Goal: Check status

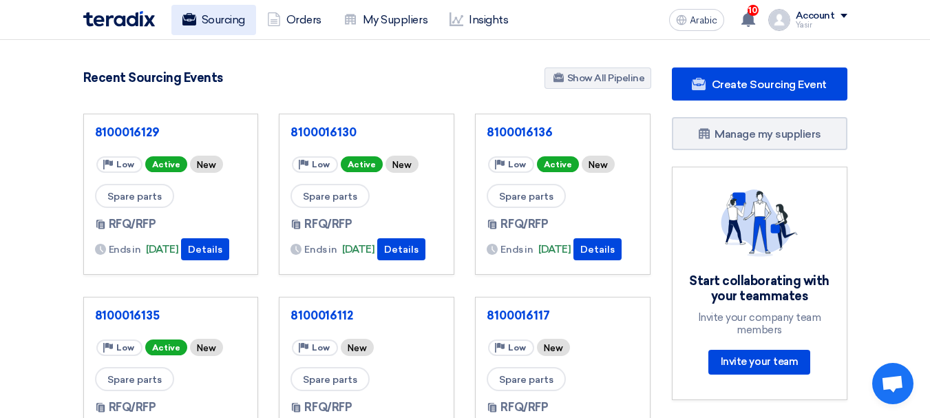
click at [194, 21] on use at bounding box center [189, 19] width 14 height 12
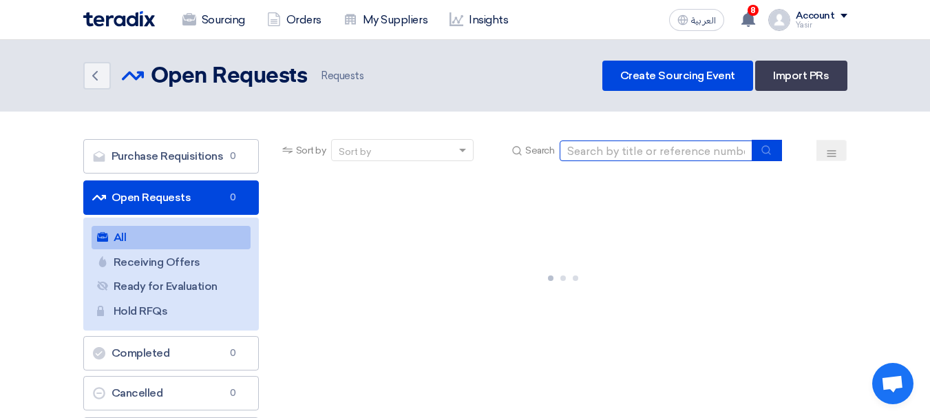
click at [705, 156] on input at bounding box center [656, 150] width 193 height 21
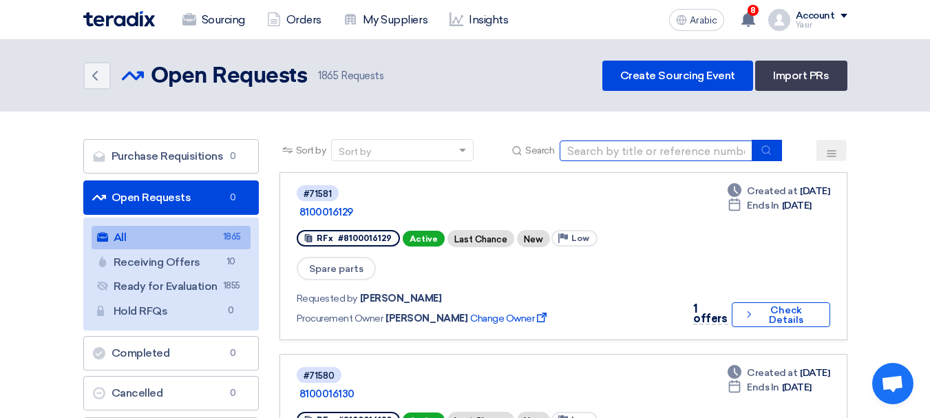
click at [671, 156] on input at bounding box center [656, 150] width 193 height 21
type input "71576"
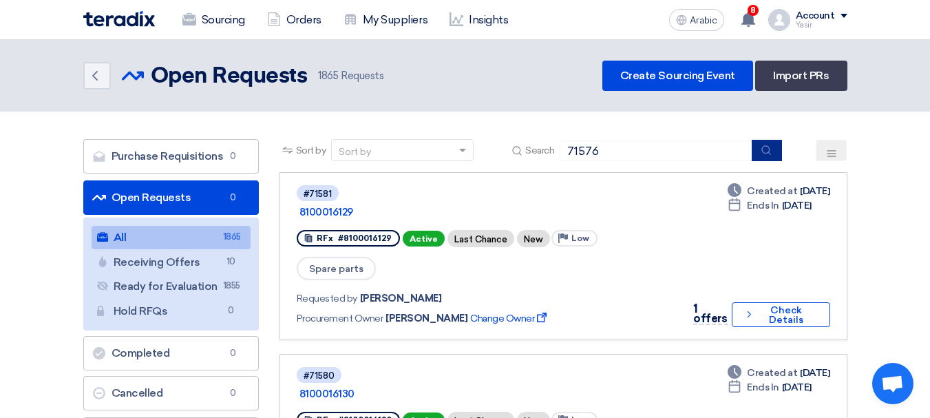
click at [767, 153] on use "submit" at bounding box center [766, 149] width 9 height 9
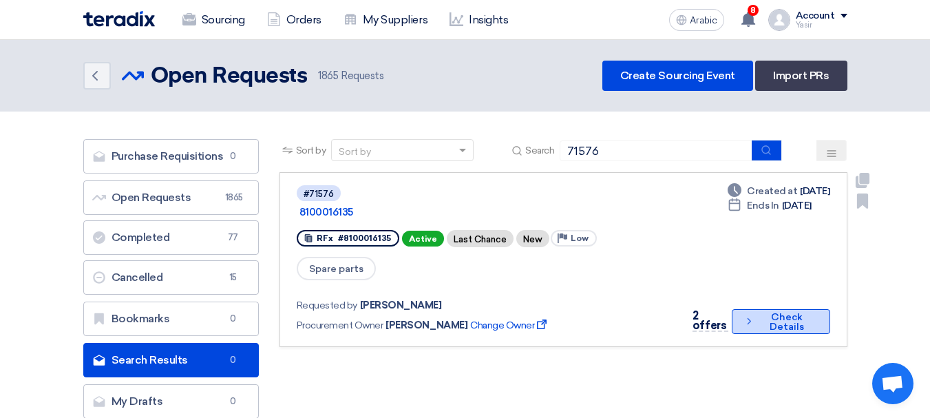
click at [772, 311] on font "Check Details" at bounding box center [786, 321] width 34 height 21
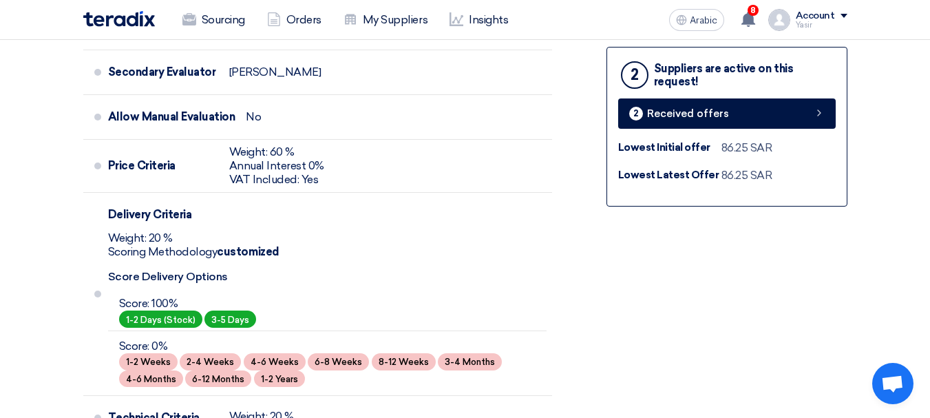
scroll to position [482, 0]
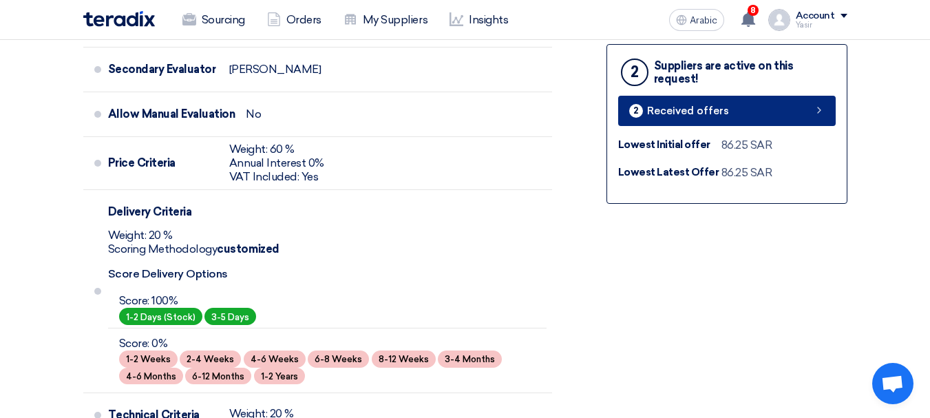
click at [769, 112] on link "2 Received offers" at bounding box center [726, 111] width 217 height 30
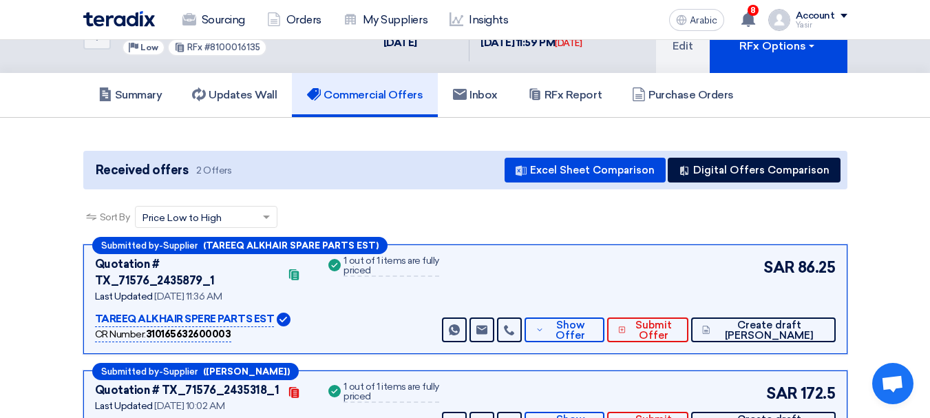
scroll to position [138, 0]
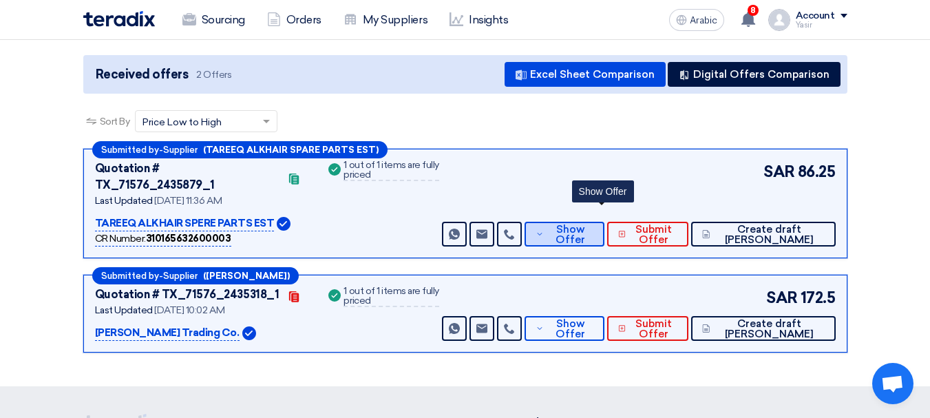
click at [593, 224] on span "Show Offer" at bounding box center [569, 234] width 45 height 21
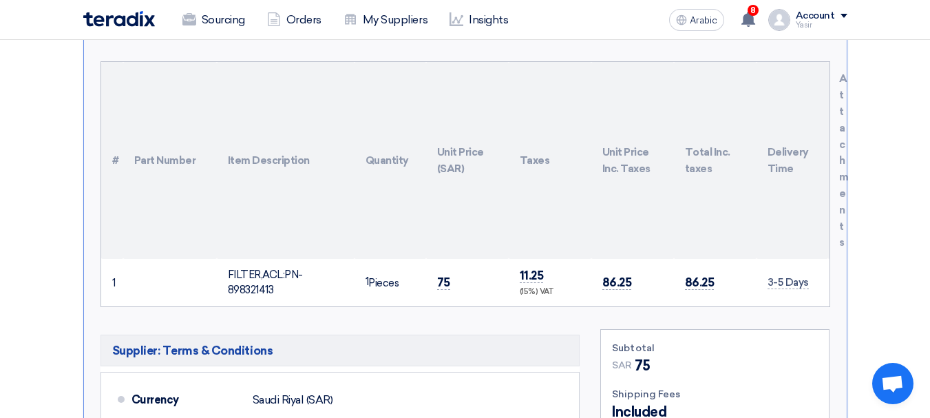
scroll to position [413, 0]
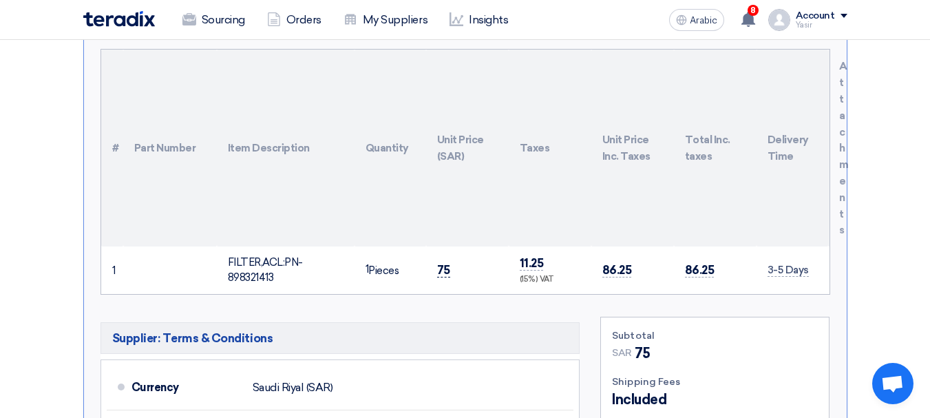
click at [447, 263] on font "75" at bounding box center [443, 270] width 13 height 14
click at [445, 263] on font "75" at bounding box center [443, 270] width 13 height 14
click at [447, 263] on font "75" at bounding box center [443, 270] width 13 height 14
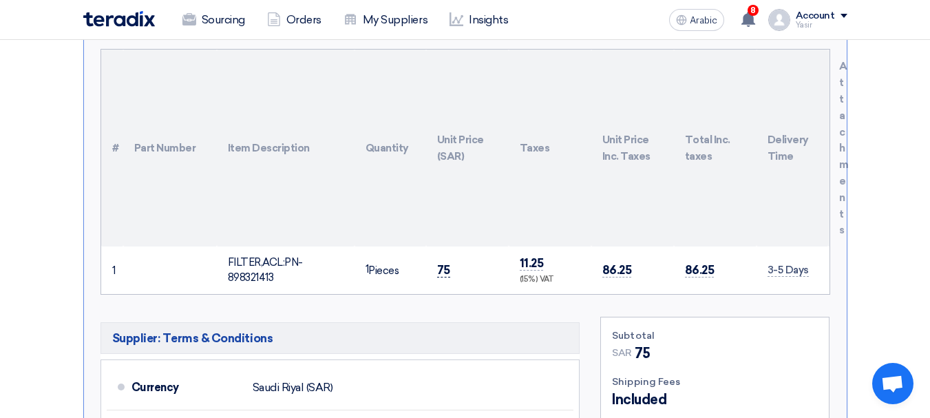
click at [447, 263] on font "75" at bounding box center [443, 270] width 13 height 14
click at [438, 263] on font "75" at bounding box center [443, 270] width 13 height 14
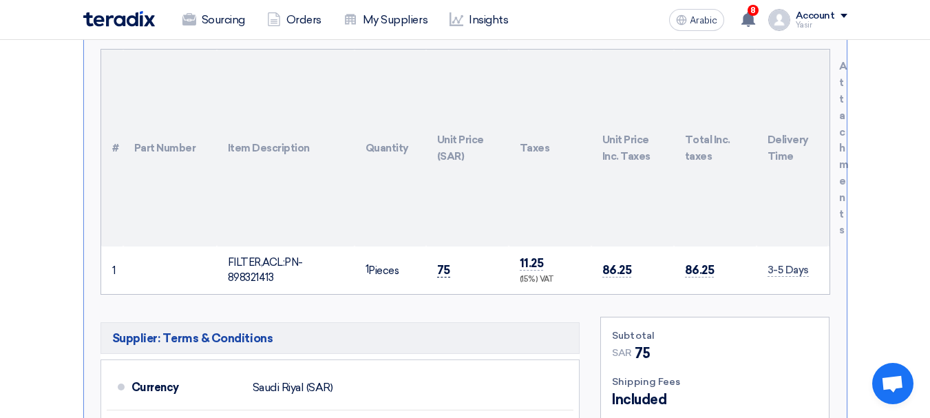
click at [449, 263] on font "75" at bounding box center [443, 270] width 13 height 14
click at [446, 263] on font "75" at bounding box center [443, 270] width 13 height 14
click at [443, 263] on font "75" at bounding box center [443, 270] width 13 height 14
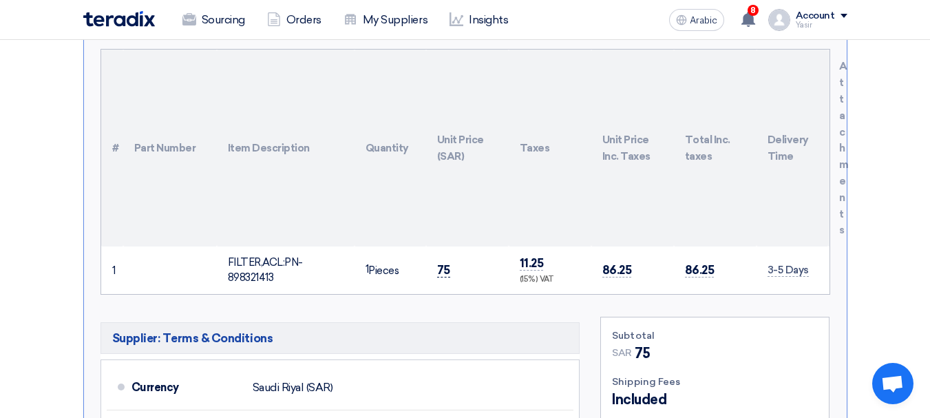
click at [445, 263] on font "75" at bounding box center [443, 270] width 13 height 14
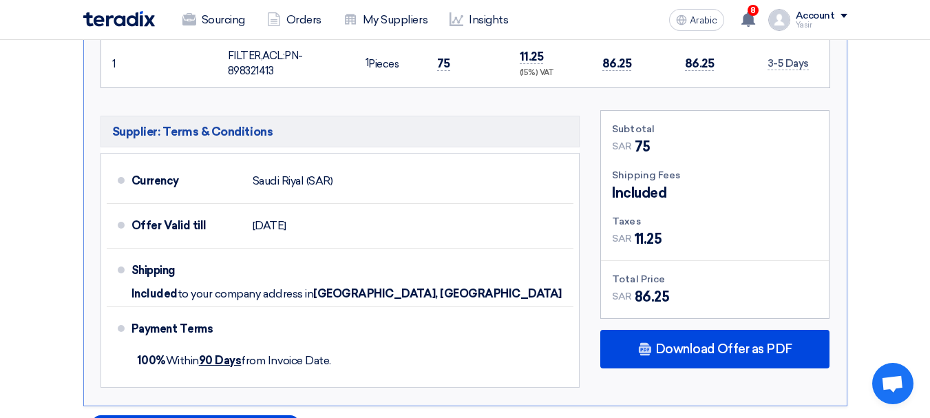
scroll to position [344, 0]
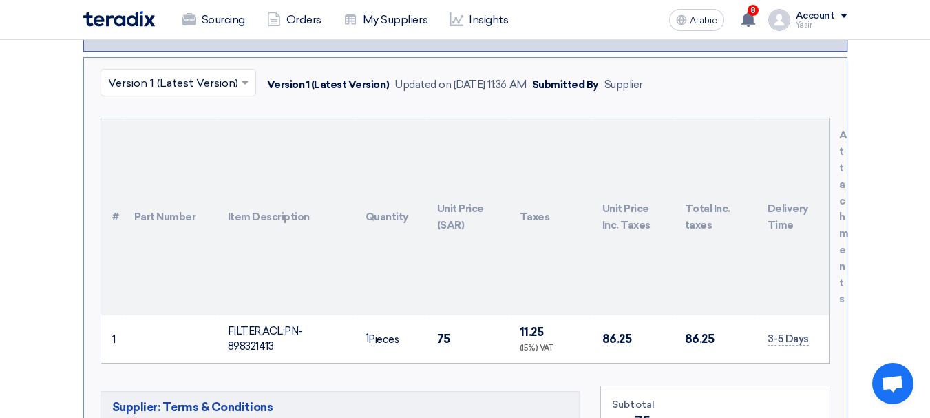
click at [442, 332] on font "75" at bounding box center [443, 339] width 13 height 14
click at [438, 332] on font "75" at bounding box center [443, 339] width 13 height 14
click at [439, 332] on font "75" at bounding box center [443, 339] width 13 height 14
click at [533, 325] on font "11.25" at bounding box center [532, 332] width 24 height 14
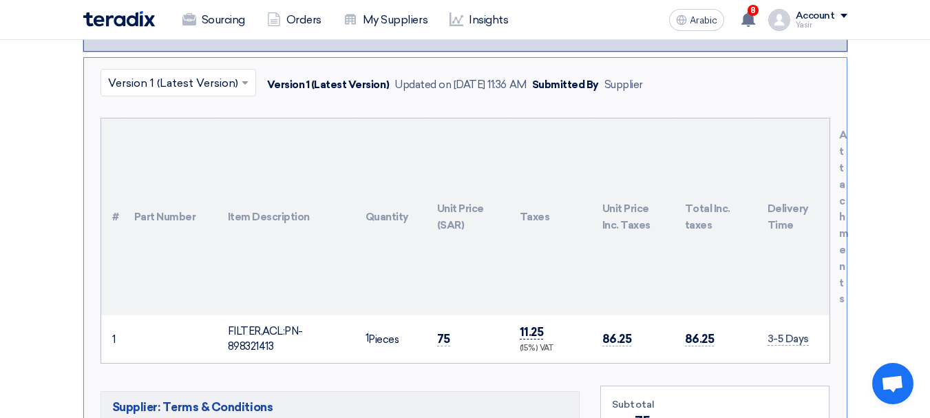
click at [533, 325] on font "11.25" at bounding box center [532, 332] width 24 height 14
click at [440, 332] on font "75" at bounding box center [443, 339] width 13 height 14
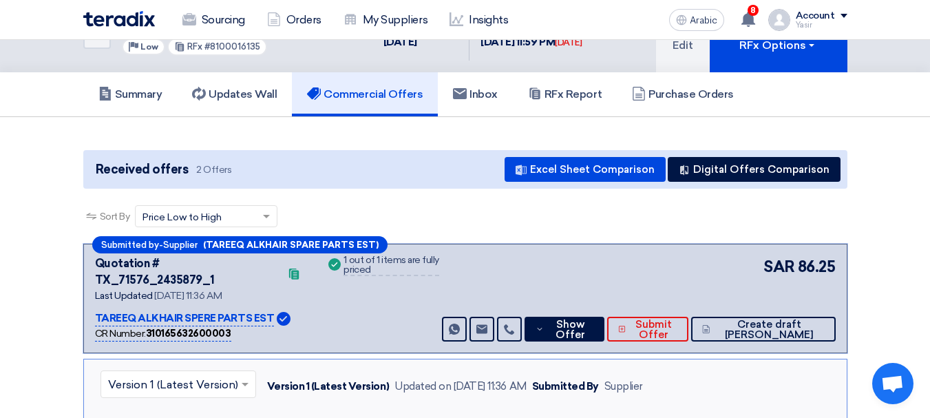
scroll to position [0, 0]
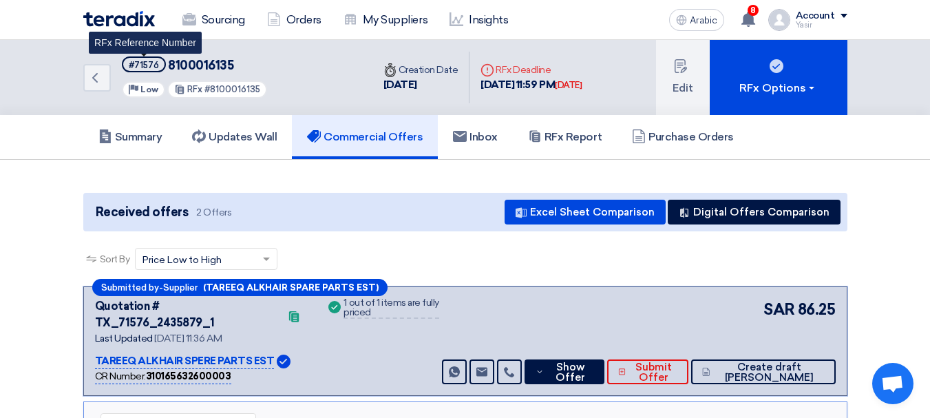
click at [145, 68] on font "#71576" at bounding box center [144, 65] width 30 height 10
click at [155, 67] on font "#71576" at bounding box center [144, 65] width 30 height 10
click at [147, 65] on font "#71576" at bounding box center [144, 65] width 30 height 10
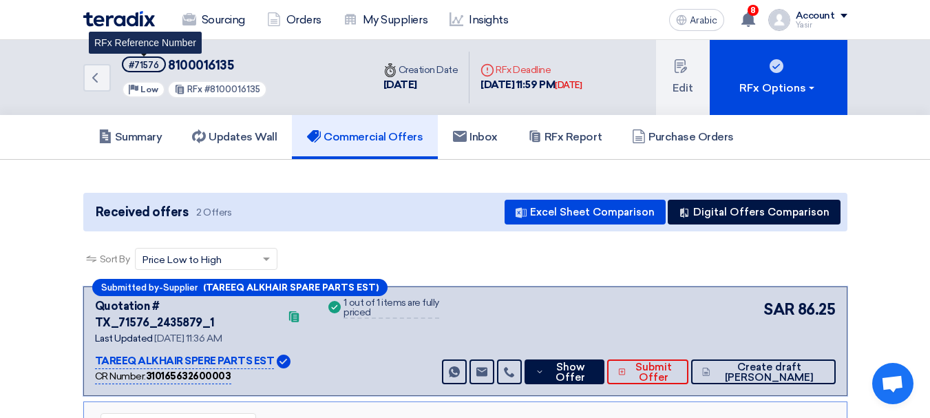
click at [147, 65] on font "#71576" at bounding box center [144, 65] width 30 height 10
click at [155, 66] on font "#71576" at bounding box center [144, 65] width 30 height 10
click at [153, 66] on font "#71576" at bounding box center [144, 65] width 30 height 10
click at [152, 66] on font "#71576" at bounding box center [144, 65] width 30 height 10
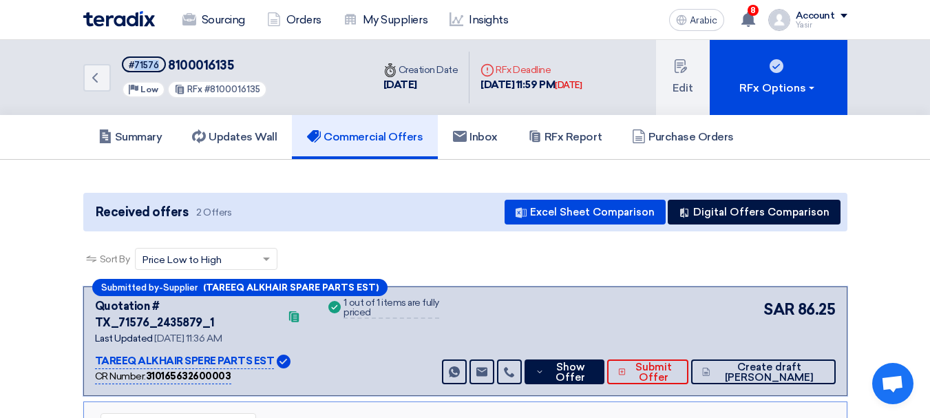
copy font "71576"
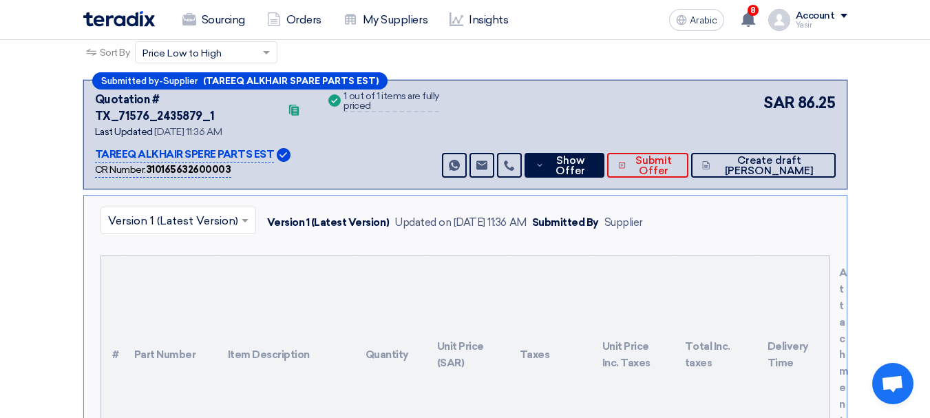
scroll to position [482, 0]
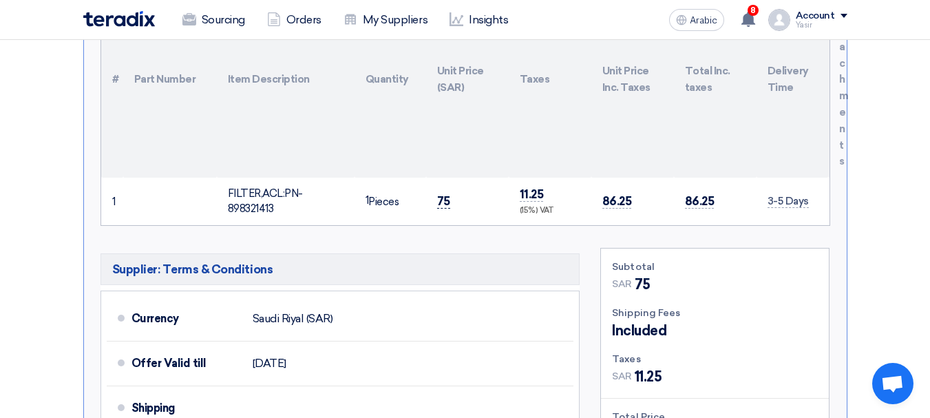
click at [442, 194] on font "75" at bounding box center [443, 201] width 13 height 14
click at [436, 182] on td "75" at bounding box center [467, 201] width 83 height 47
click at [444, 194] on font "75" at bounding box center [443, 201] width 13 height 14
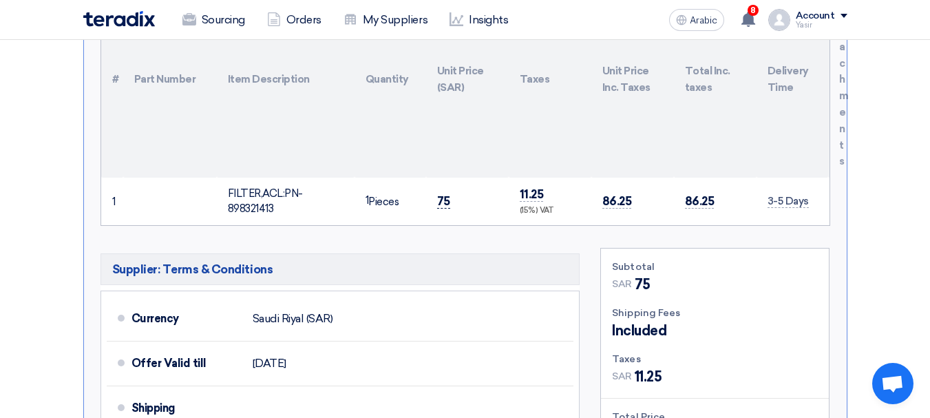
click at [446, 194] on font "75" at bounding box center [443, 201] width 13 height 14
click at [448, 194] on font "75" at bounding box center [443, 201] width 13 height 14
click at [443, 194] on font "75" at bounding box center [443, 201] width 13 height 14
click at [379, 195] on font "Pieces" at bounding box center [383, 201] width 30 height 12
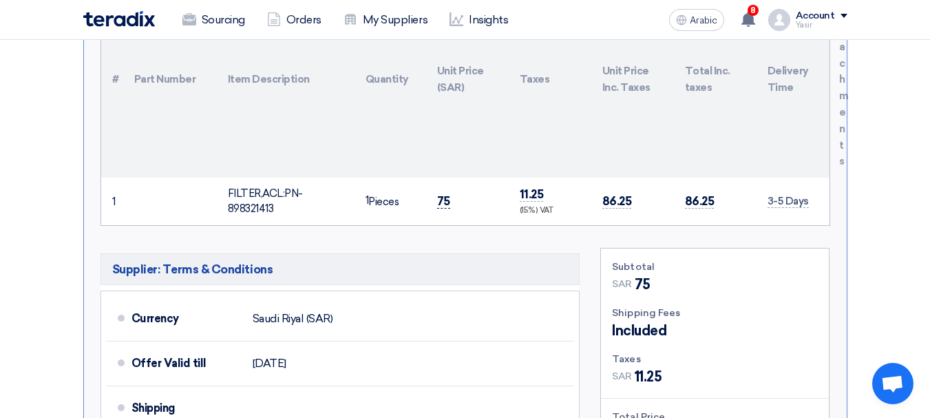
click at [442, 194] on font "75" at bounding box center [443, 201] width 13 height 14
click at [445, 194] on font "75" at bounding box center [443, 201] width 13 height 14
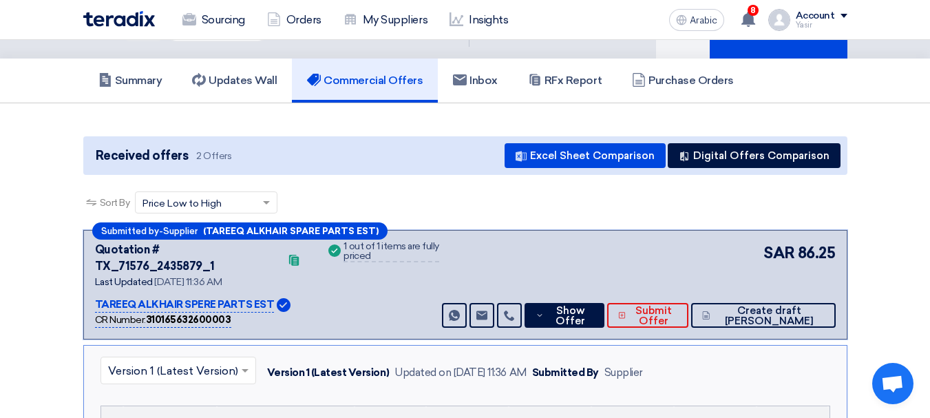
scroll to position [0, 0]
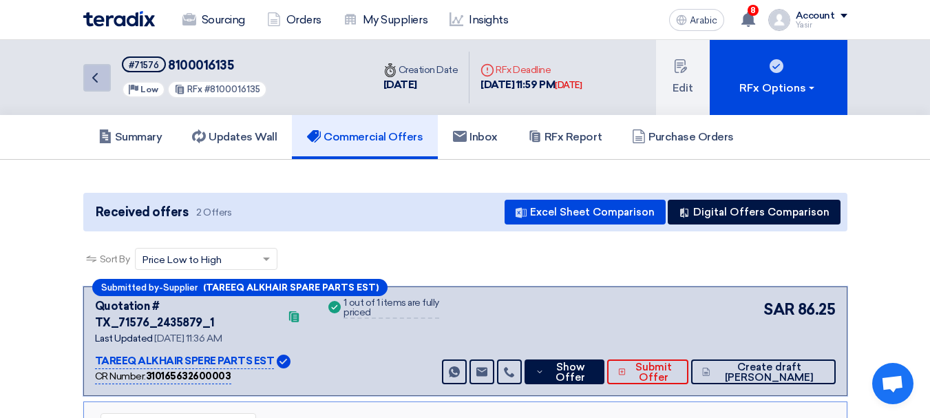
click at [107, 76] on link "Back" at bounding box center [97, 78] width 28 height 28
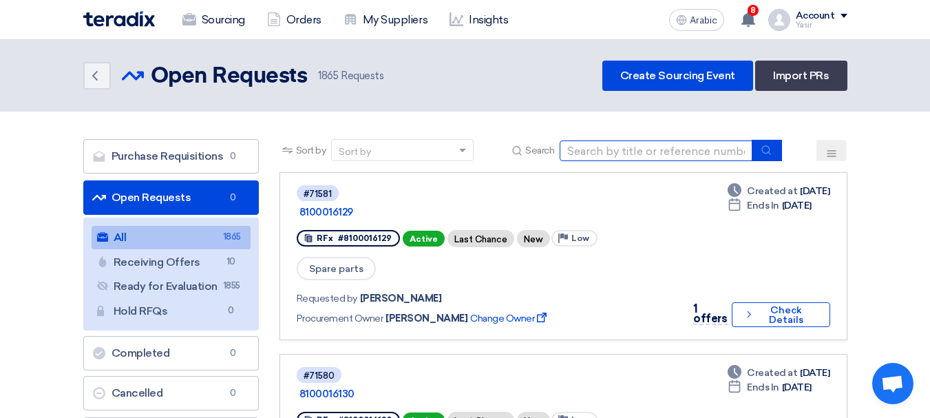
click at [610, 148] on input at bounding box center [656, 150] width 193 height 21
click at [617, 151] on input at bounding box center [656, 150] width 193 height 21
click at [642, 155] on input at bounding box center [656, 150] width 193 height 21
paste input "71576"
type input "71576"
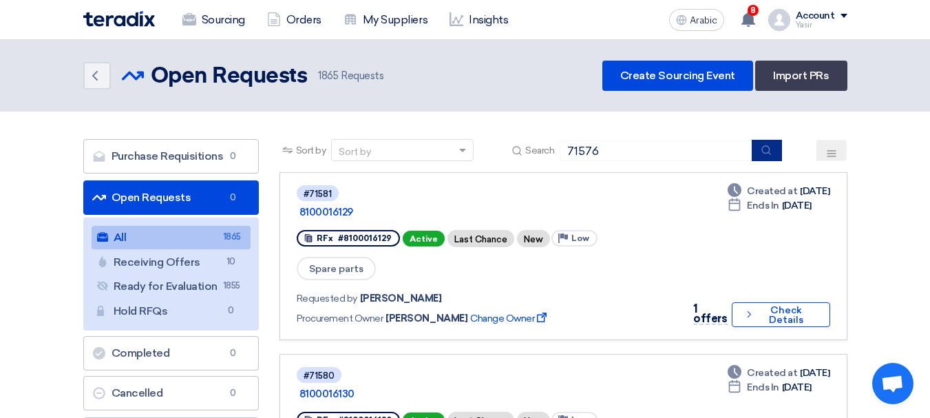
click at [774, 156] on button "submit" at bounding box center [767, 150] width 30 height 21
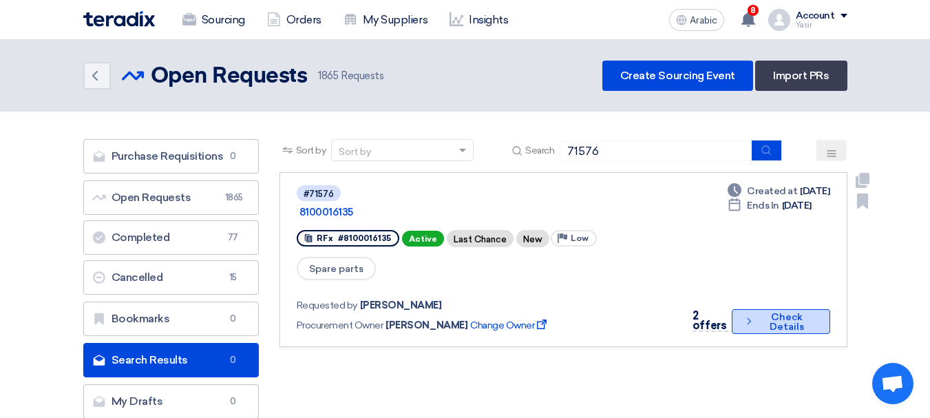
click at [800, 311] on font "Check Details" at bounding box center [786, 321] width 34 height 21
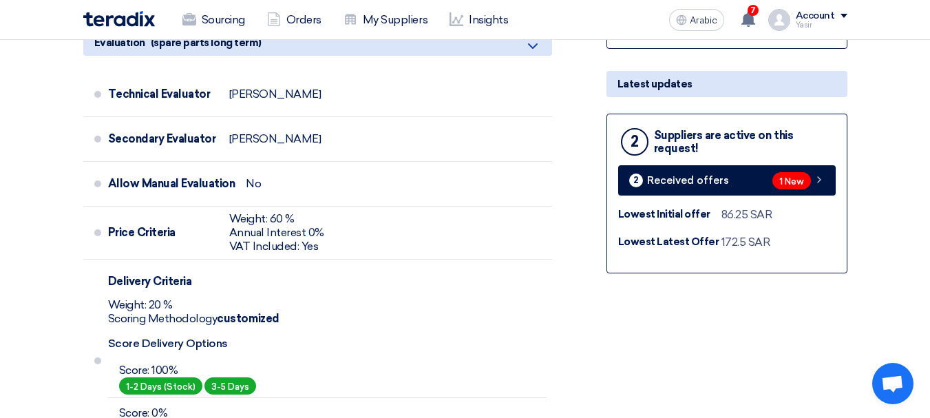
scroll to position [413, 0]
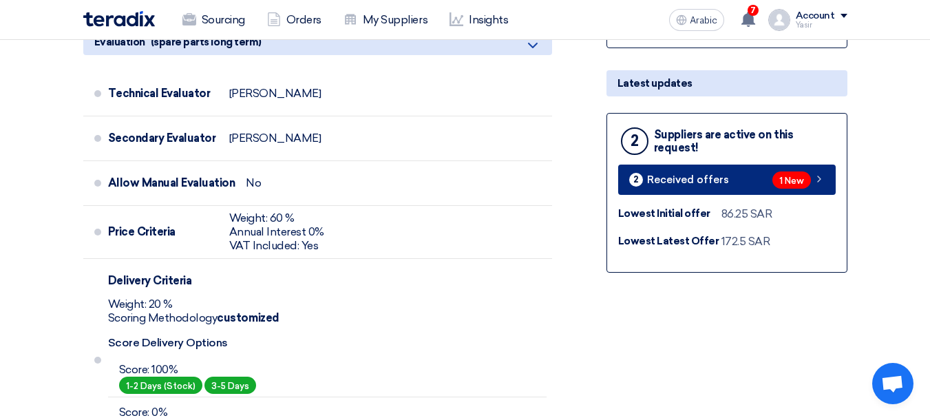
click at [800, 194] on div "2 Suppliers are active on this request! 2 Received offers 1 New Lowest Initial …" at bounding box center [726, 193] width 241 height 160
click at [799, 184] on font "1 New" at bounding box center [791, 180] width 25 height 10
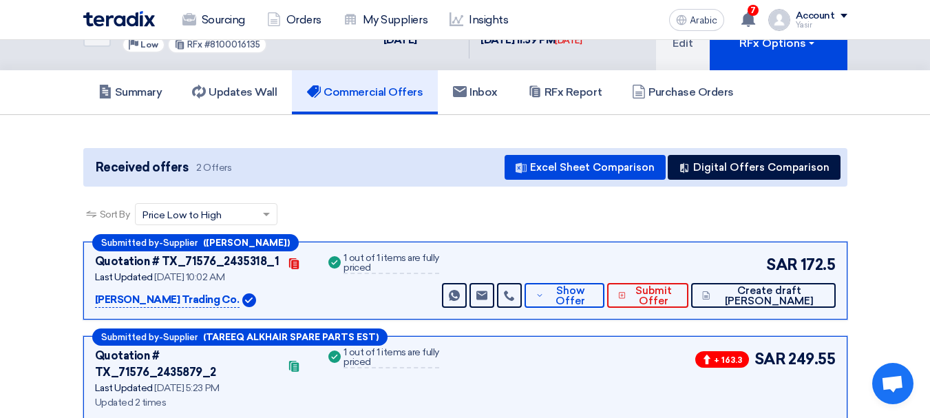
scroll to position [69, 0]
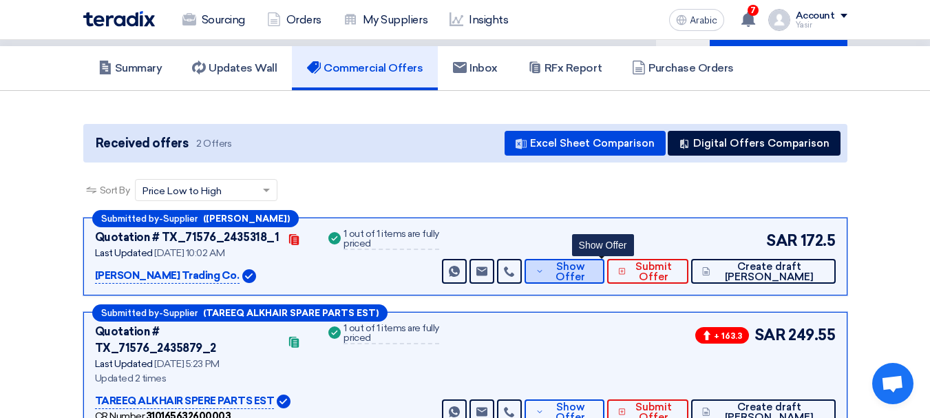
click at [585, 281] on font "Show Offer" at bounding box center [570, 271] width 30 height 23
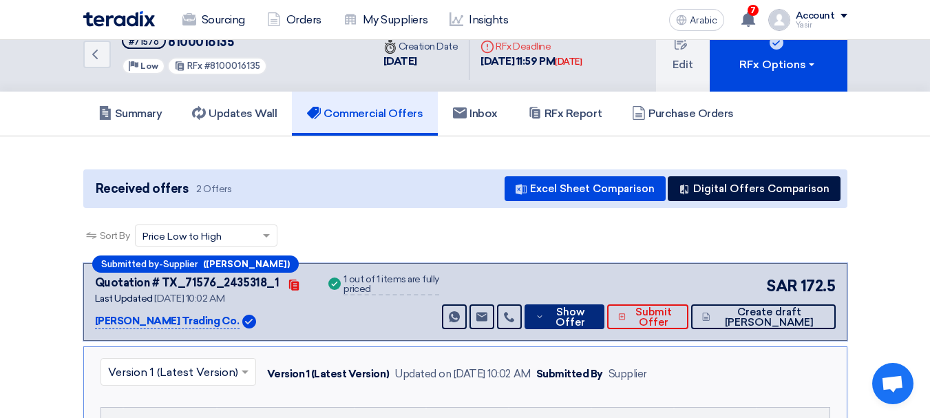
scroll to position [0, 0]
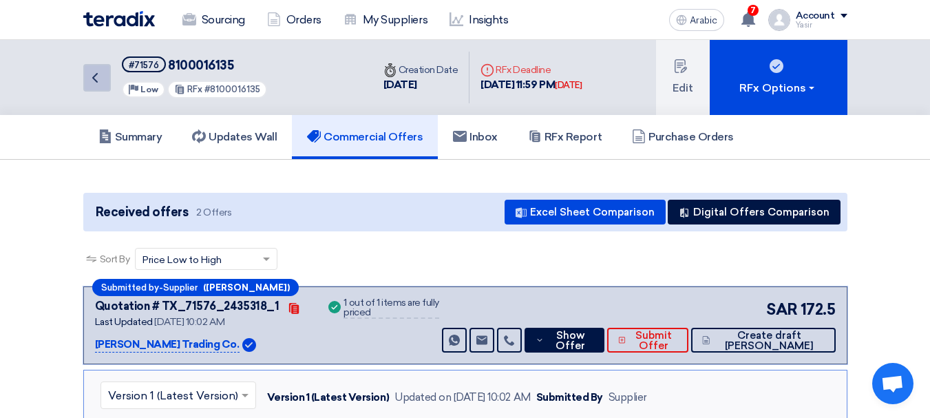
click at [100, 89] on link "Back" at bounding box center [97, 78] width 28 height 28
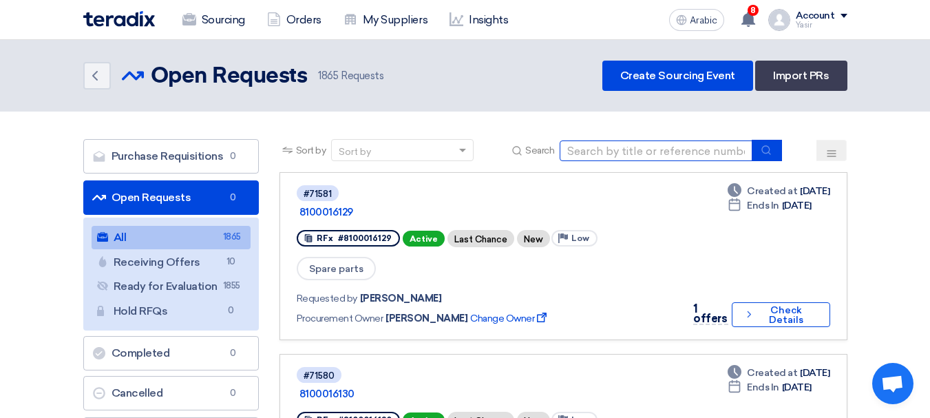
click at [639, 144] on input at bounding box center [656, 150] width 193 height 21
paste input "71576"
type input "71576"
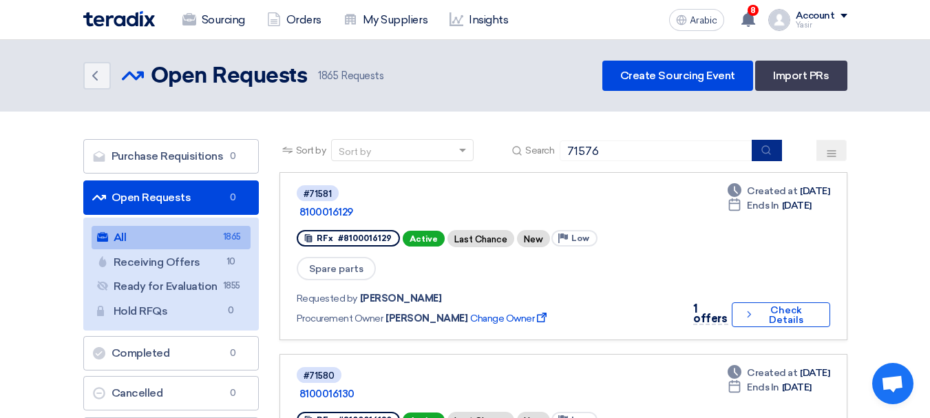
click at [761, 150] on icon "submit" at bounding box center [765, 150] width 11 height 11
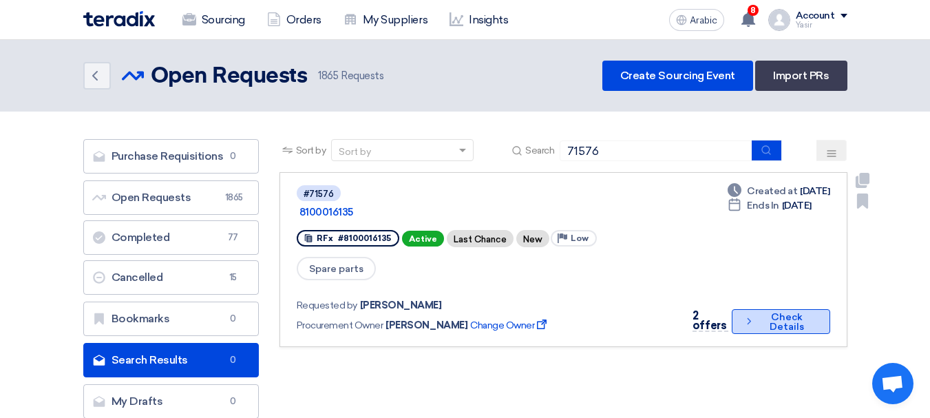
click at [767, 312] on font "Check Details" at bounding box center [787, 321] width 58 height 19
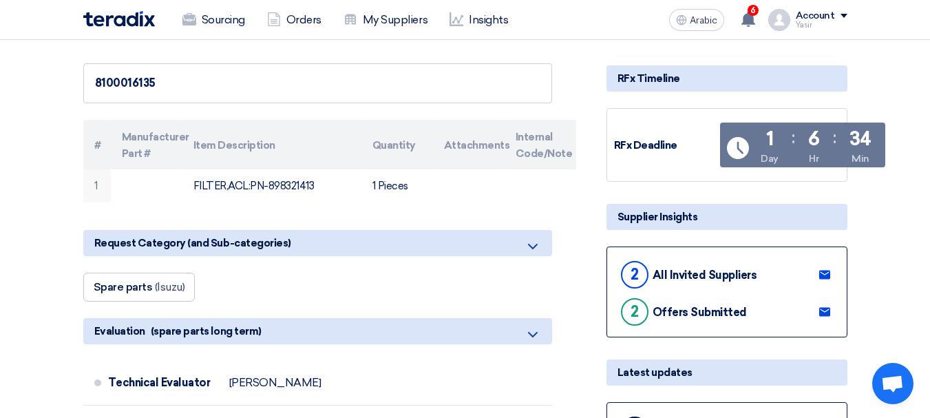
scroll to position [206, 0]
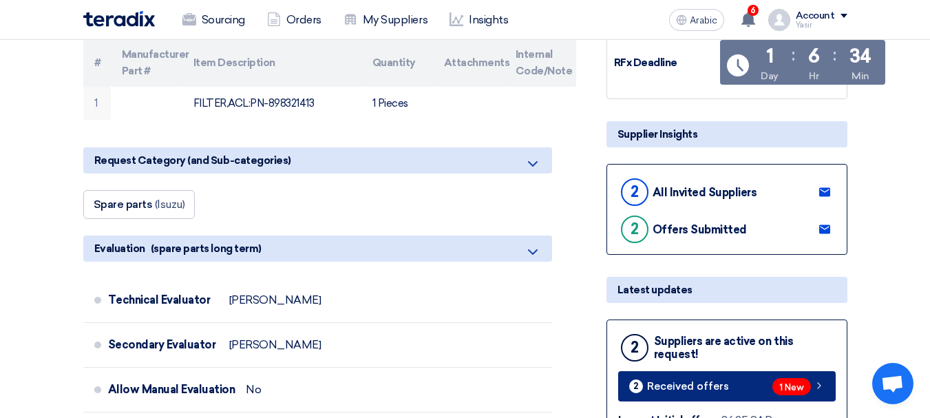
click at [772, 375] on link "2 Received offers 1 New" at bounding box center [726, 386] width 217 height 30
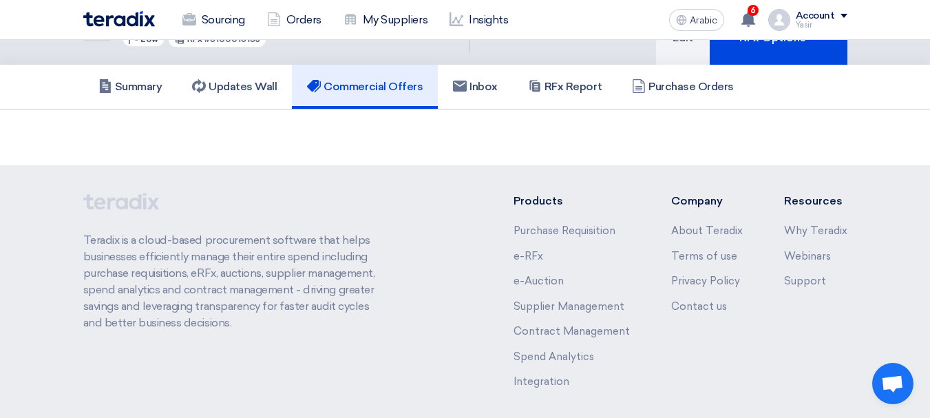
scroll to position [109, 0]
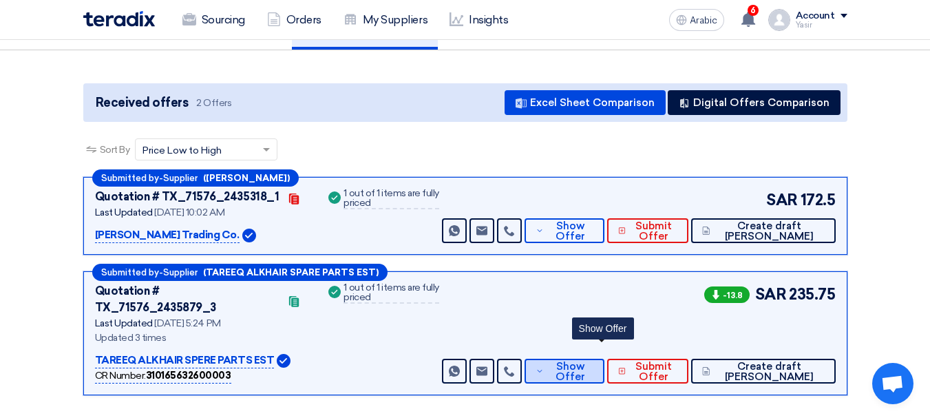
click at [604, 359] on button "Show Offer" at bounding box center [563, 371] width 79 height 25
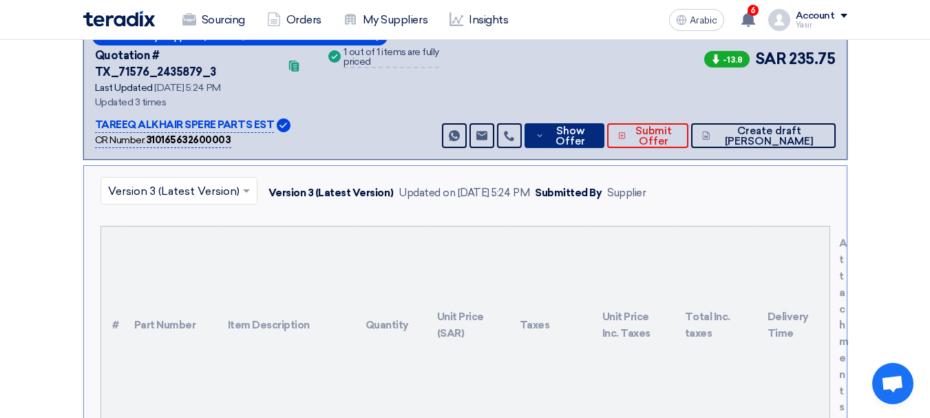
scroll to position [522, 0]
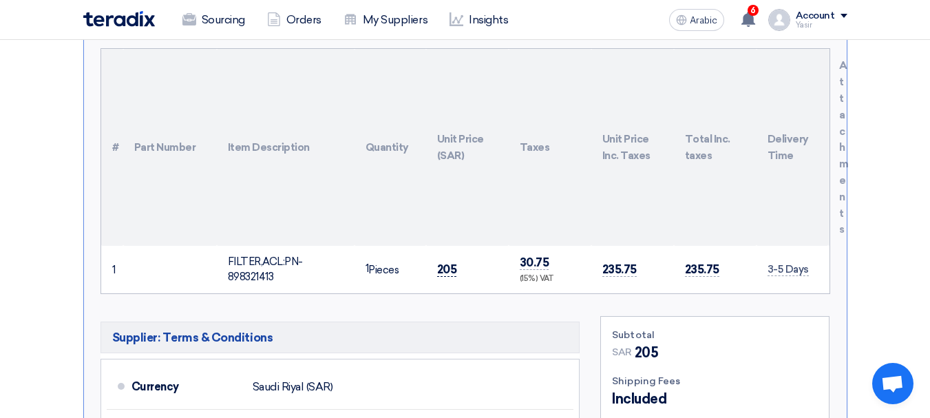
click at [448, 262] on font "205" at bounding box center [447, 269] width 20 height 14
click at [447, 262] on font "205" at bounding box center [447, 269] width 20 height 14
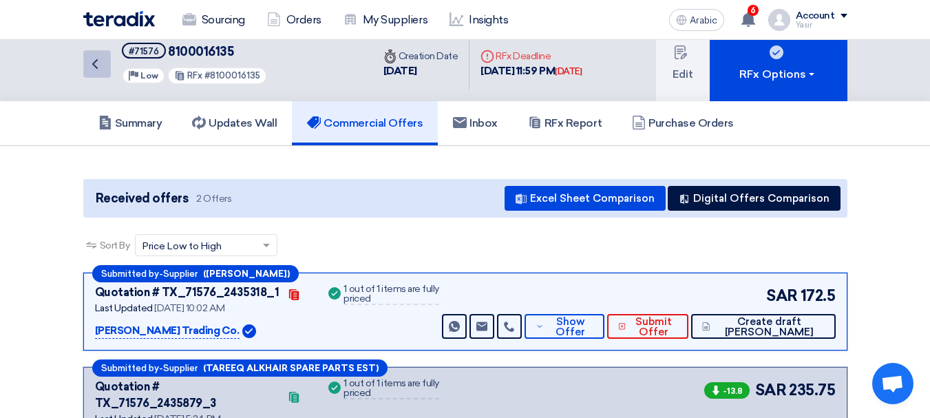
scroll to position [0, 0]
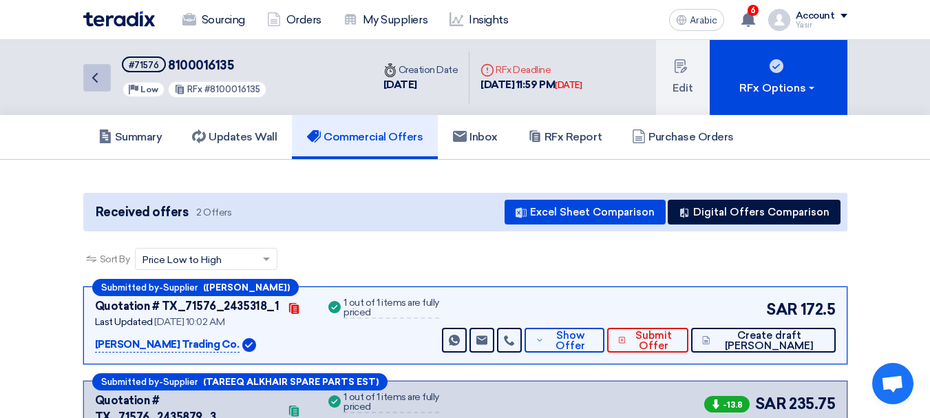
click at [85, 72] on link "Back" at bounding box center [97, 78] width 28 height 28
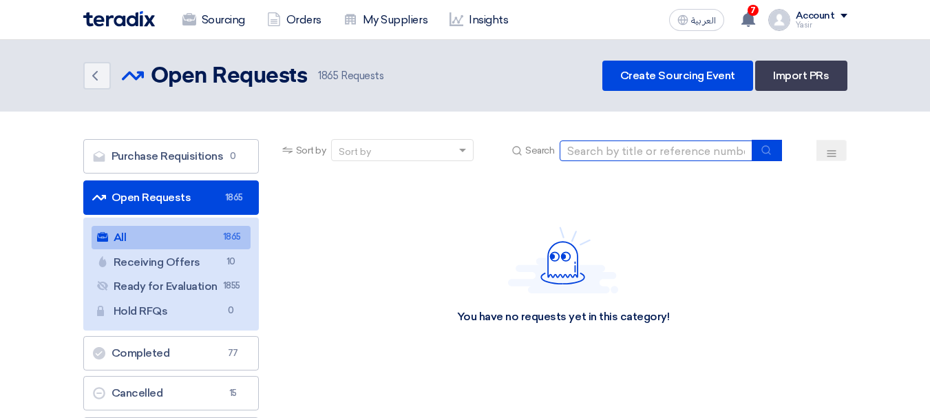
click at [650, 140] on input at bounding box center [656, 150] width 193 height 21
paste input "71576"
type input "71576"
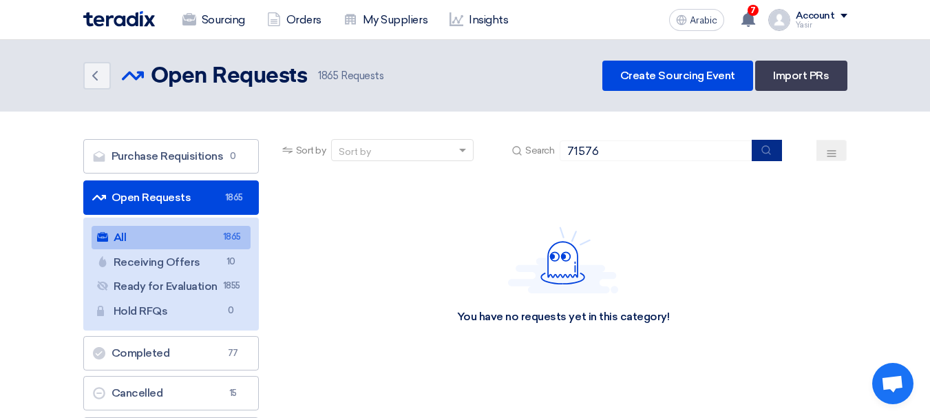
click at [761, 153] on icon "submit" at bounding box center [765, 150] width 11 height 11
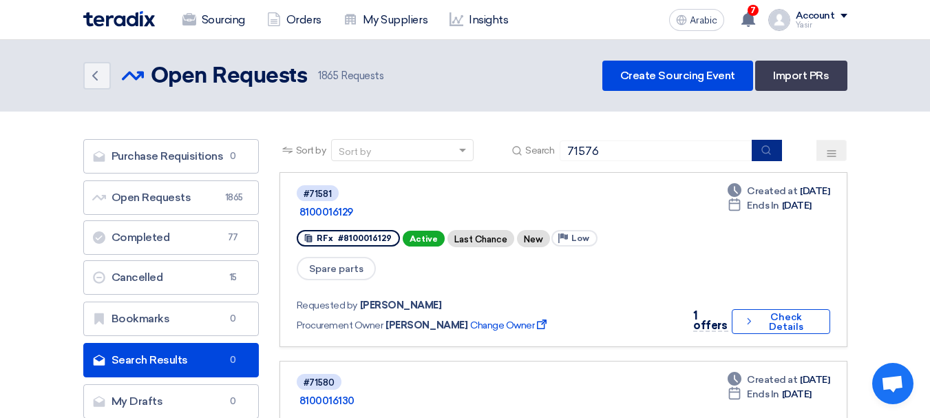
click at [767, 154] on icon "submit" at bounding box center [765, 150] width 11 height 11
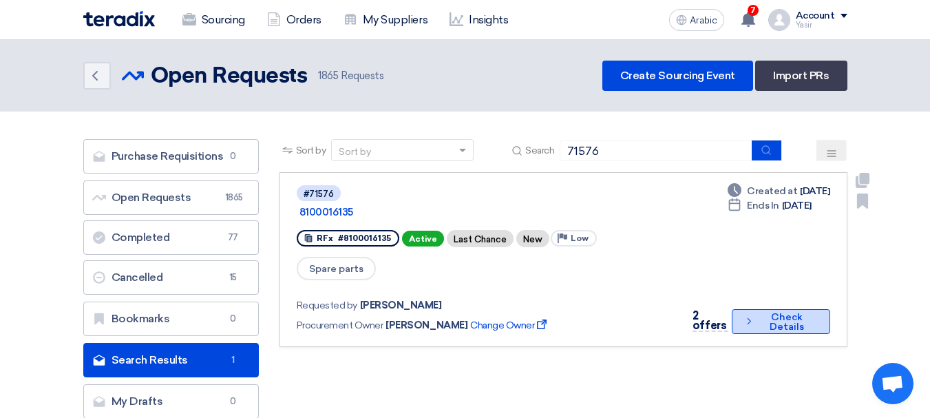
click at [762, 312] on font "Check Details" at bounding box center [787, 321] width 58 height 19
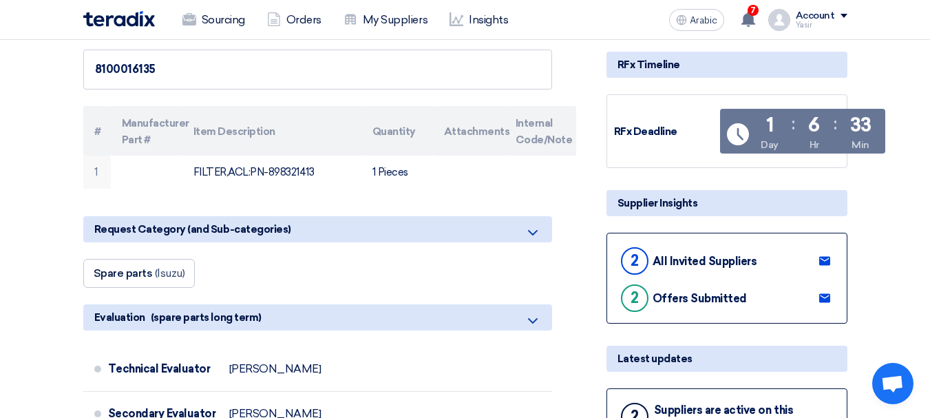
scroll to position [275, 0]
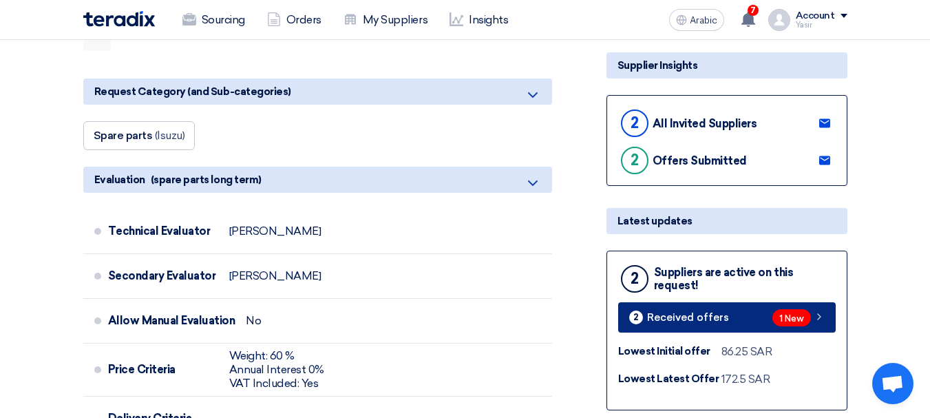
click at [777, 319] on span "1 New" at bounding box center [791, 317] width 39 height 17
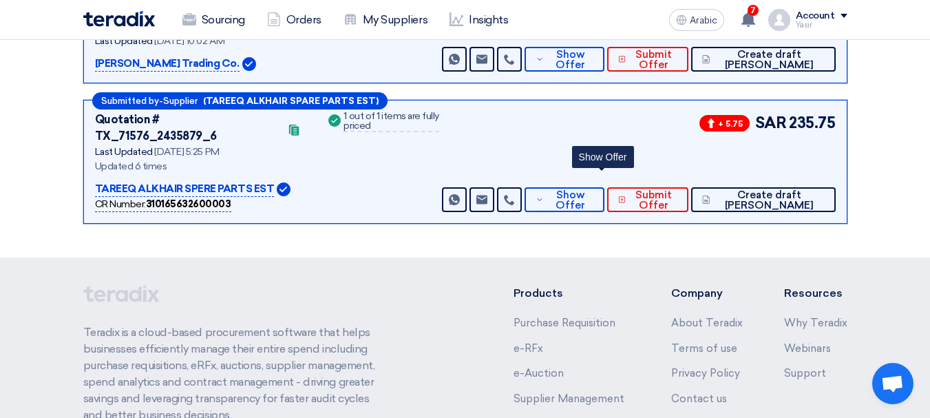
scroll to position [143, 0]
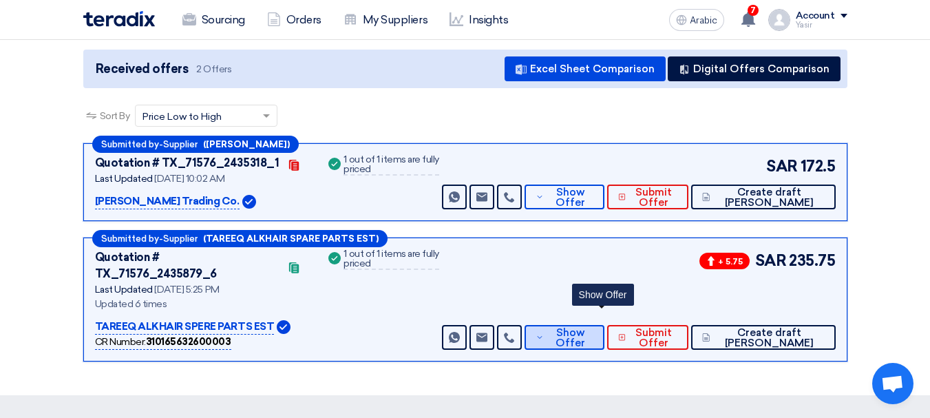
click at [585, 329] on font "Show Offer" at bounding box center [570, 337] width 30 height 23
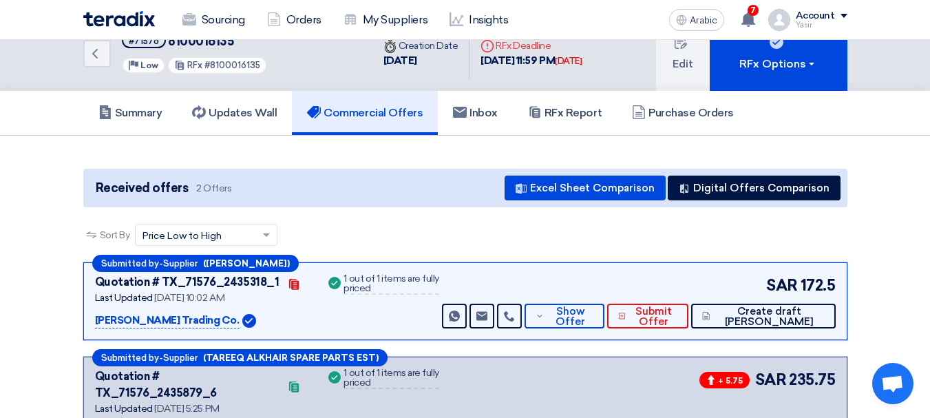
scroll to position [0, 0]
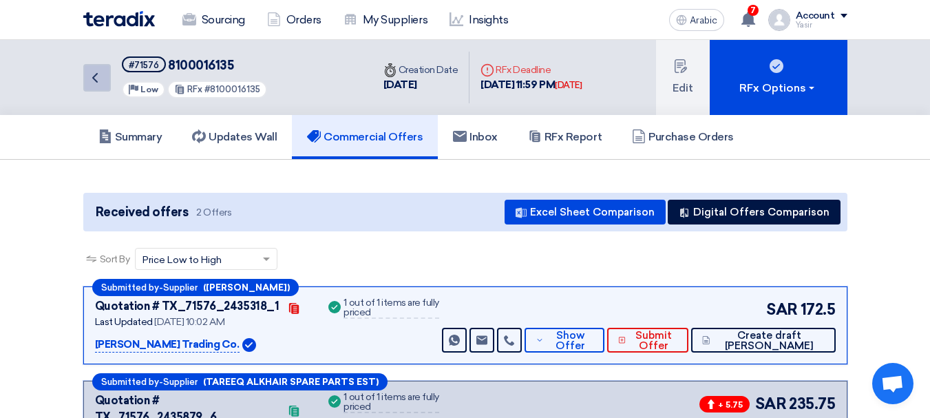
click at [100, 76] on icon "Back" at bounding box center [95, 78] width 17 height 17
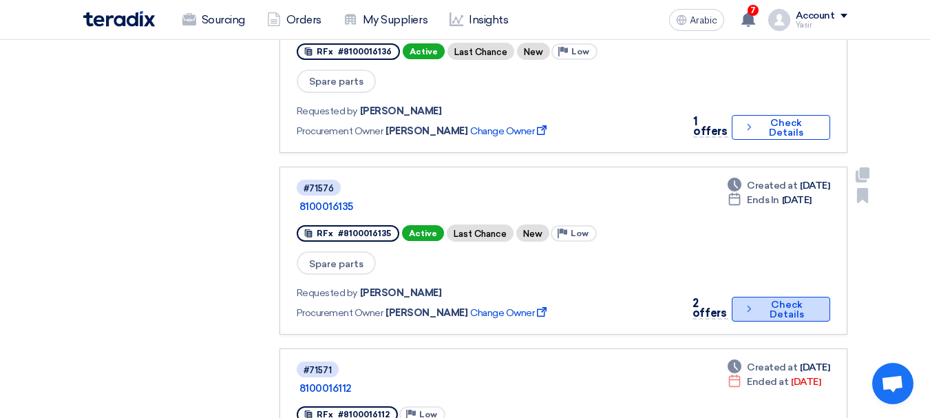
click at [809, 300] on font "Check Details" at bounding box center [787, 309] width 58 height 19
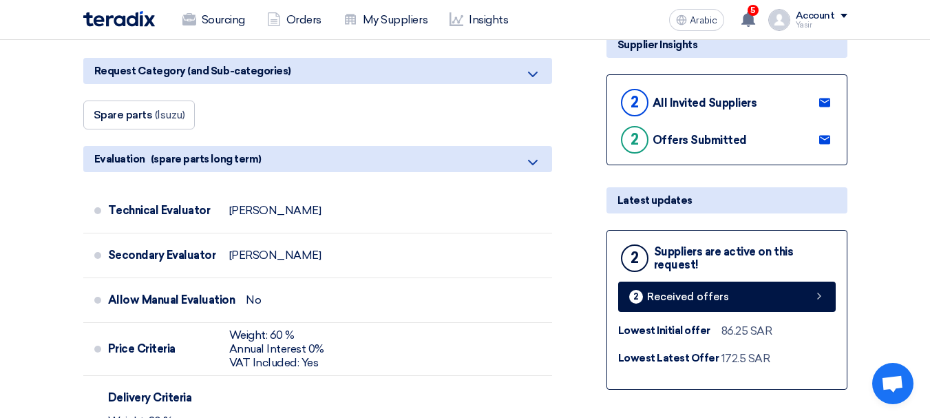
scroll to position [344, 0]
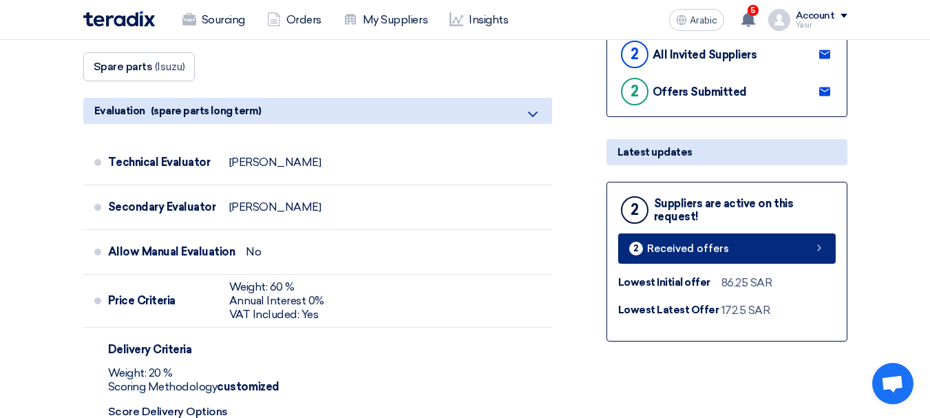
click at [726, 258] on link "2 Received offers" at bounding box center [726, 248] width 217 height 30
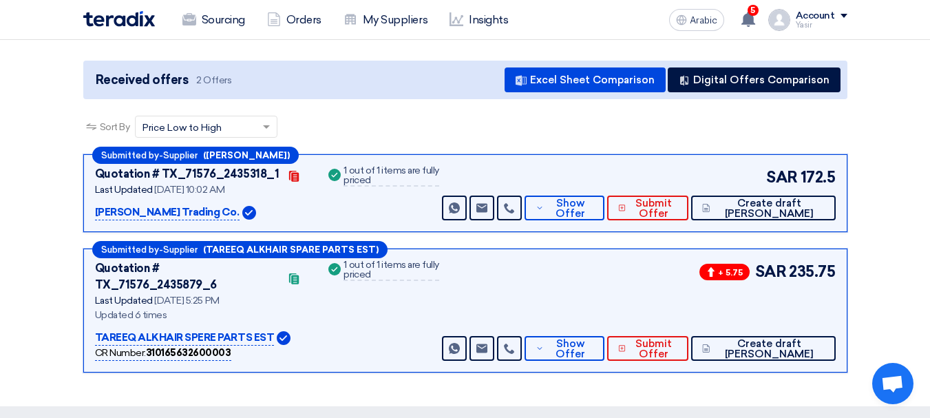
scroll to position [138, 0]
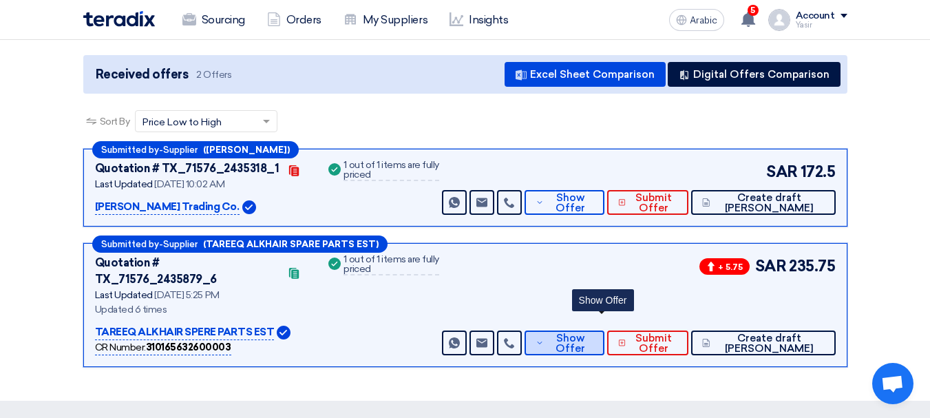
click at [593, 333] on span "Show Offer" at bounding box center [569, 343] width 45 height 21
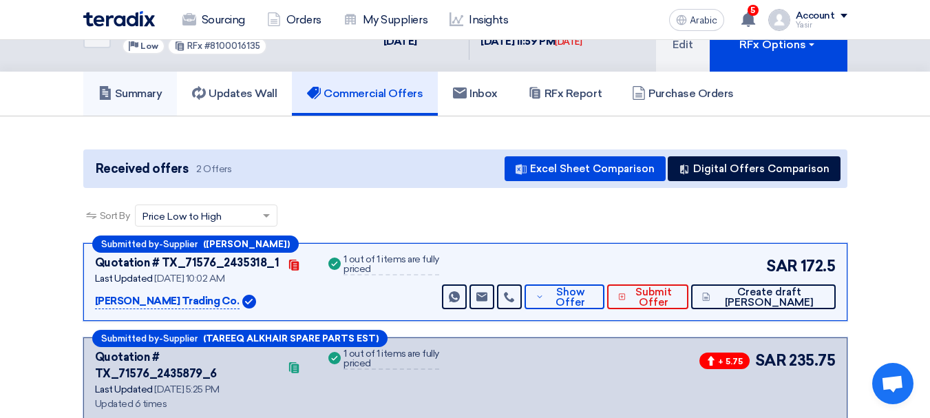
scroll to position [0, 0]
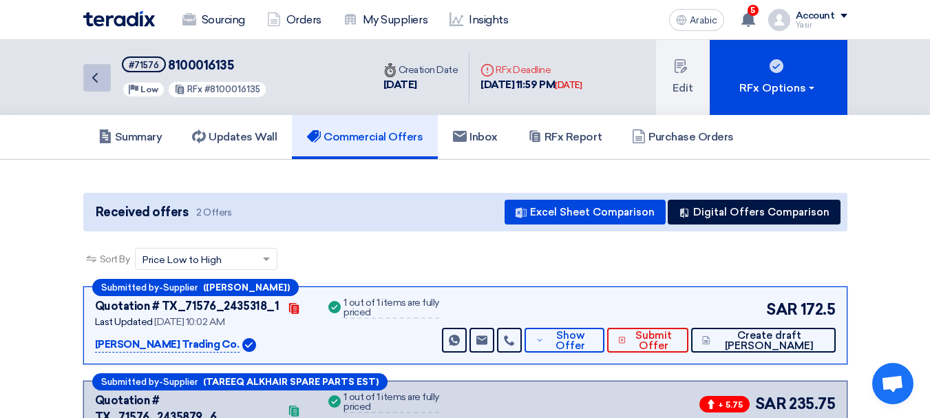
click at [94, 71] on icon "Back" at bounding box center [95, 78] width 17 height 17
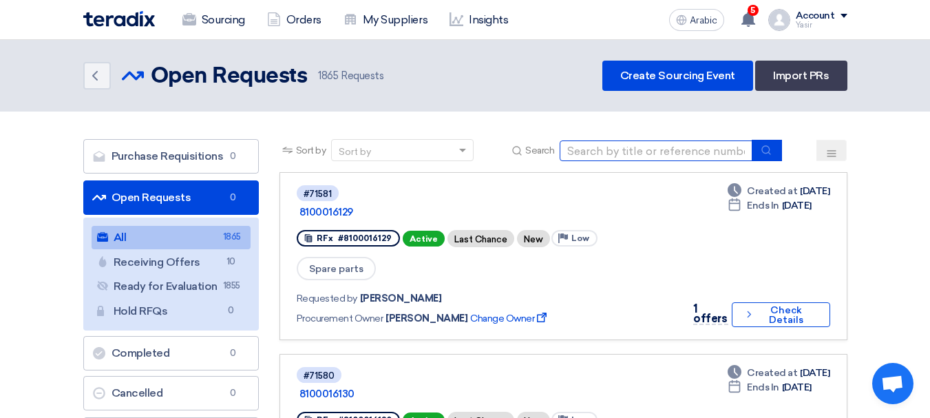
click at [657, 156] on input at bounding box center [656, 150] width 193 height 21
type input "8100016098"
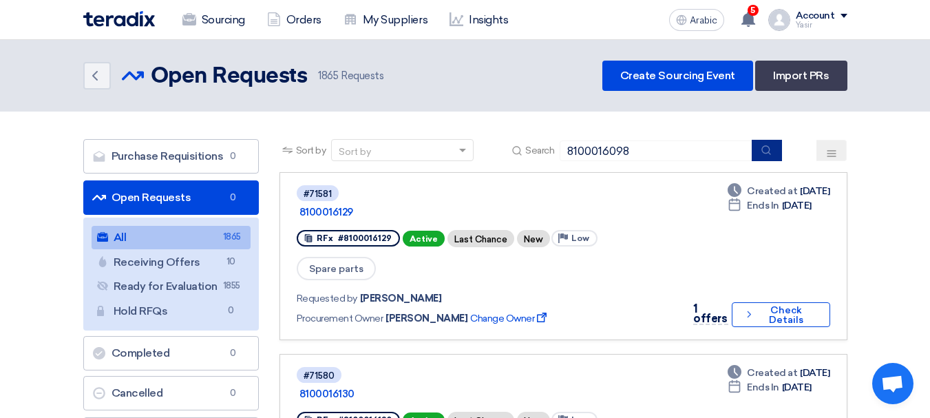
click at [755, 141] on button "submit" at bounding box center [767, 150] width 30 height 21
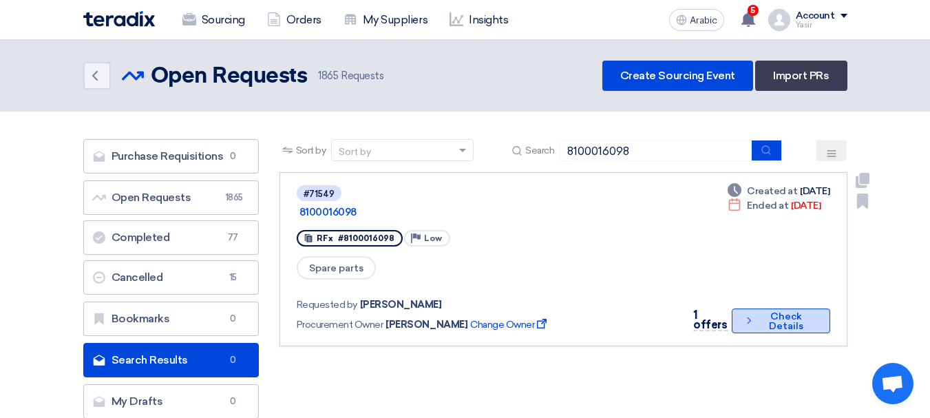
click at [769, 310] on font "Check Details" at bounding box center [786, 320] width 34 height 21
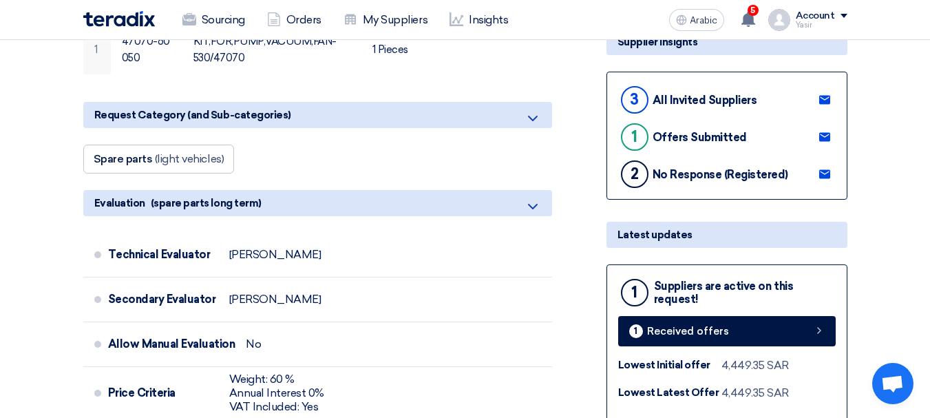
scroll to position [344, 0]
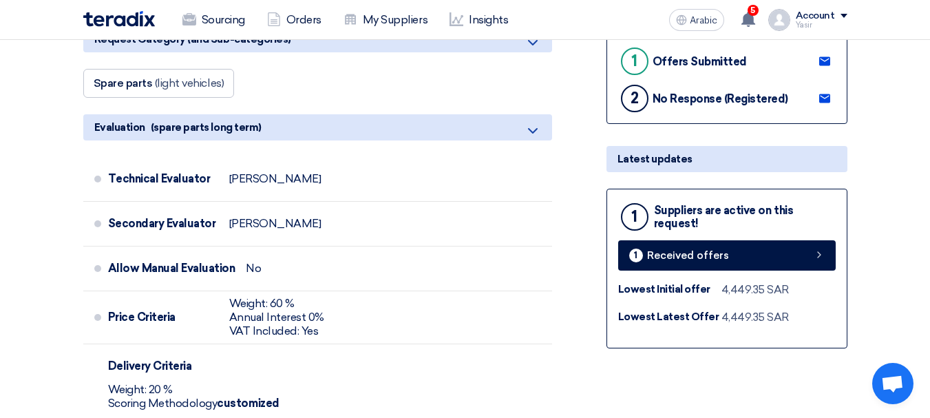
click at [737, 275] on div "1 Suppliers are active on this request! 1 Received offers Lowest Initial offer …" at bounding box center [726, 269] width 241 height 160
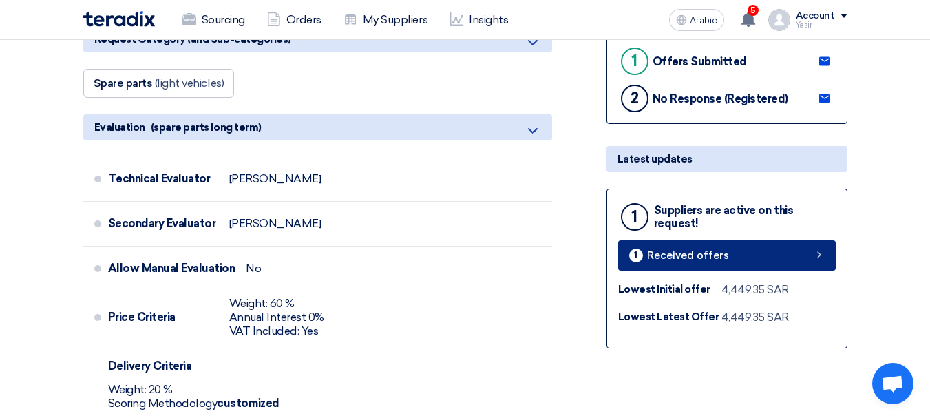
click at [761, 265] on link "1 Received offers" at bounding box center [726, 255] width 217 height 30
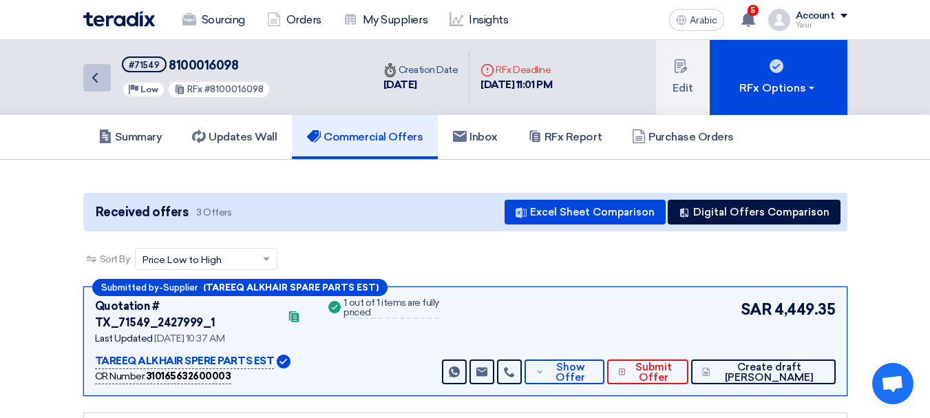
click at [99, 76] on icon "Back" at bounding box center [95, 78] width 17 height 17
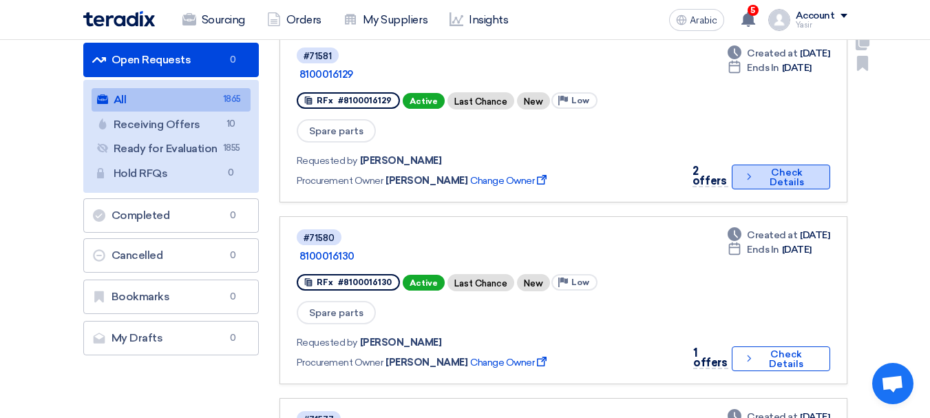
click at [765, 168] on font "Check Details" at bounding box center [787, 177] width 58 height 19
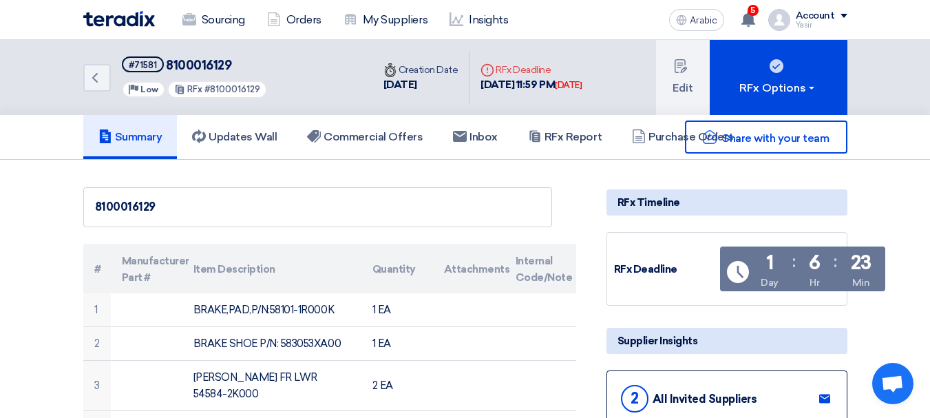
click at [200, 59] on font "8100016129" at bounding box center [198, 65] width 65 height 15
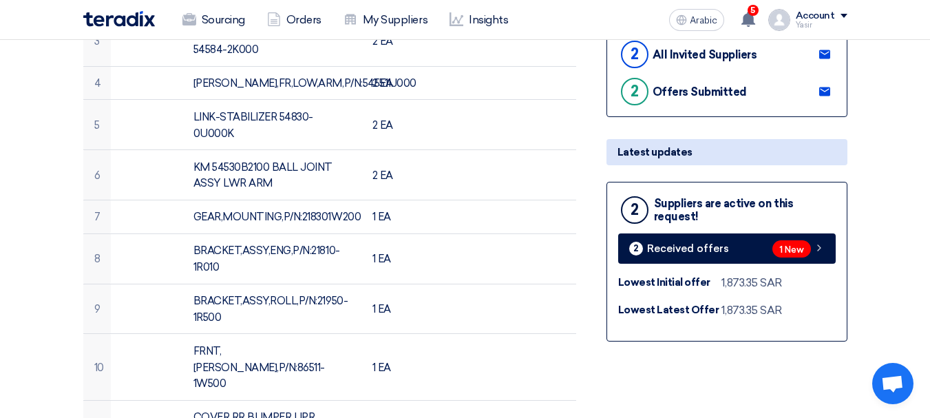
click at [782, 264] on div "2 Suppliers are active on this request! 2 Received offers 1 New Lowest Initial …" at bounding box center [726, 262] width 241 height 160
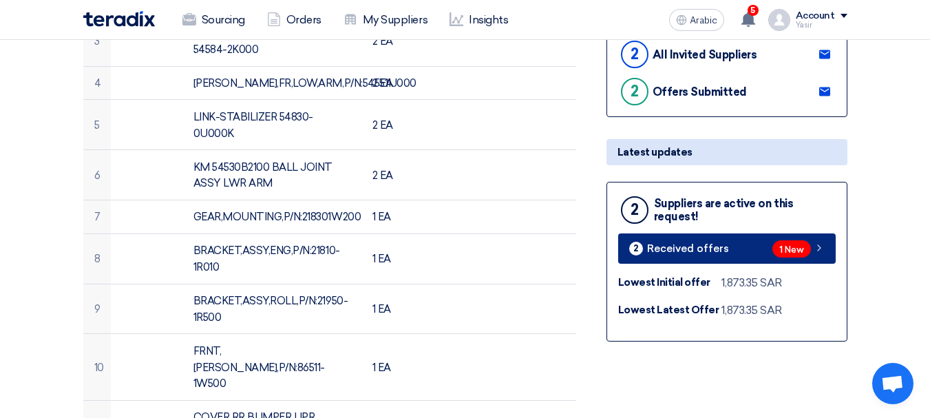
click at [779, 253] on font "1 New" at bounding box center [791, 249] width 25 height 10
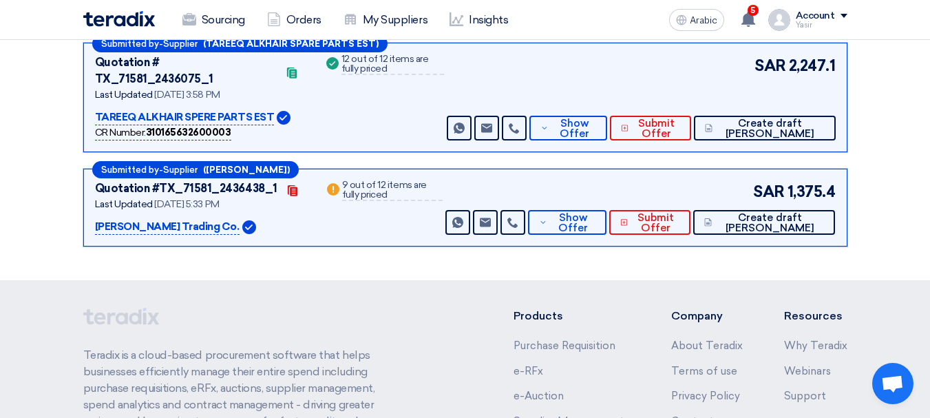
scroll to position [143, 0]
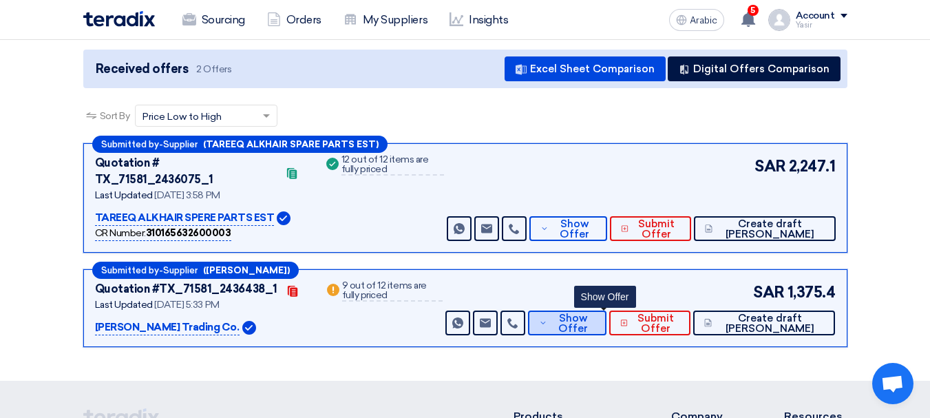
click at [588, 312] on font "Show Offer" at bounding box center [573, 323] width 30 height 23
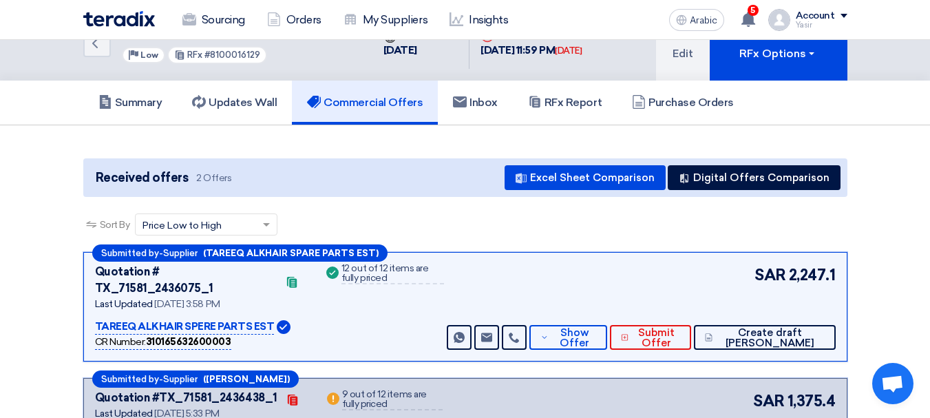
scroll to position [0, 0]
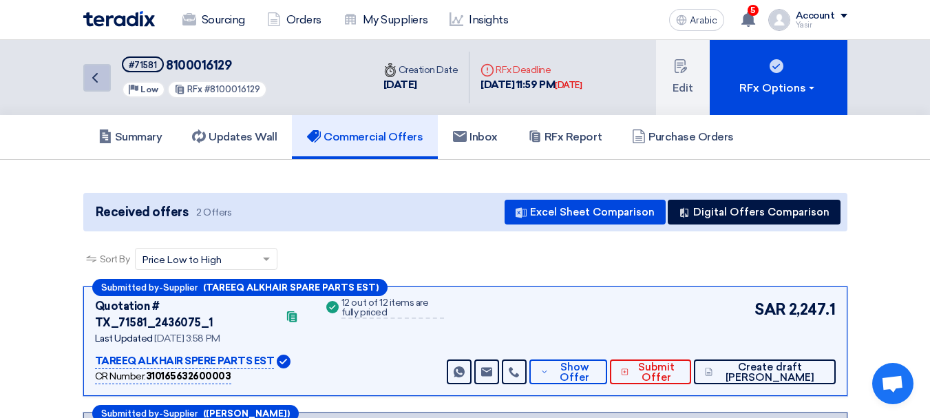
click at [90, 73] on icon "Back" at bounding box center [95, 78] width 17 height 17
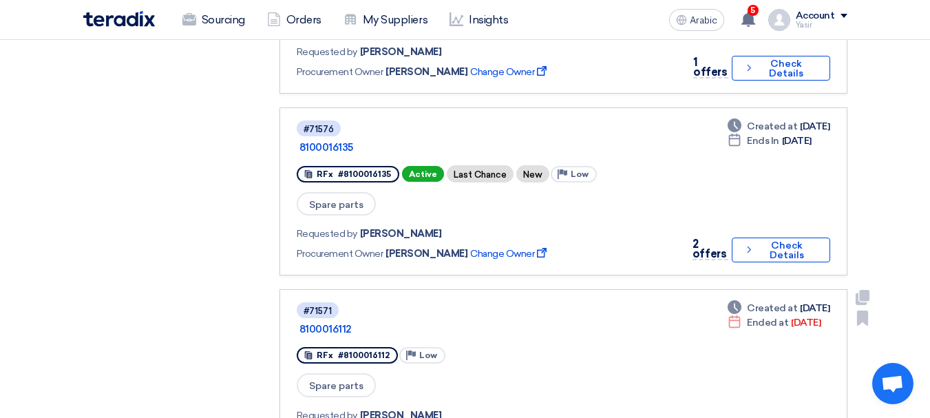
scroll to position [619, 0]
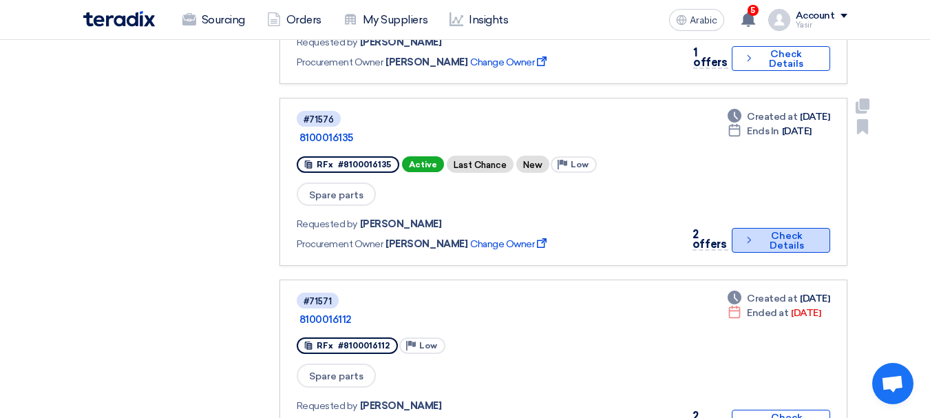
click at [766, 231] on font "Check Details" at bounding box center [787, 240] width 58 height 19
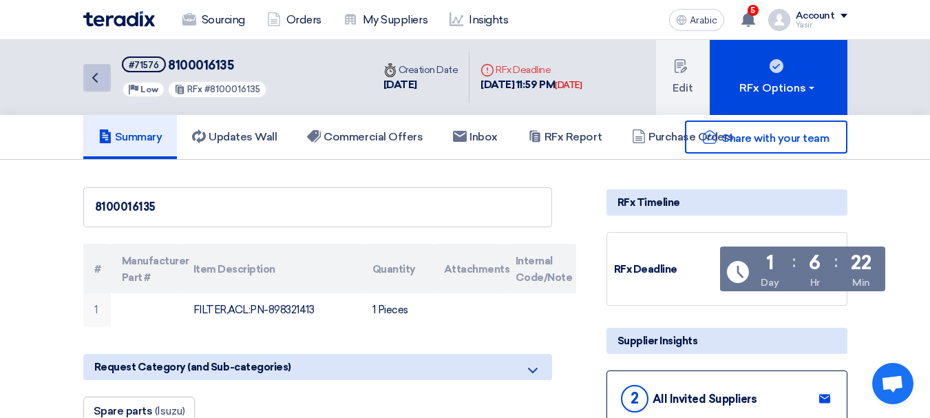
click at [92, 81] on icon "Back" at bounding box center [95, 78] width 17 height 17
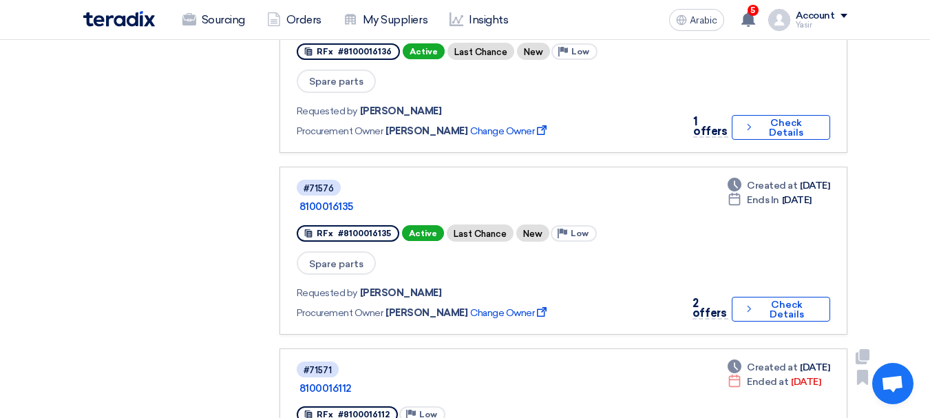
scroll to position [688, 0]
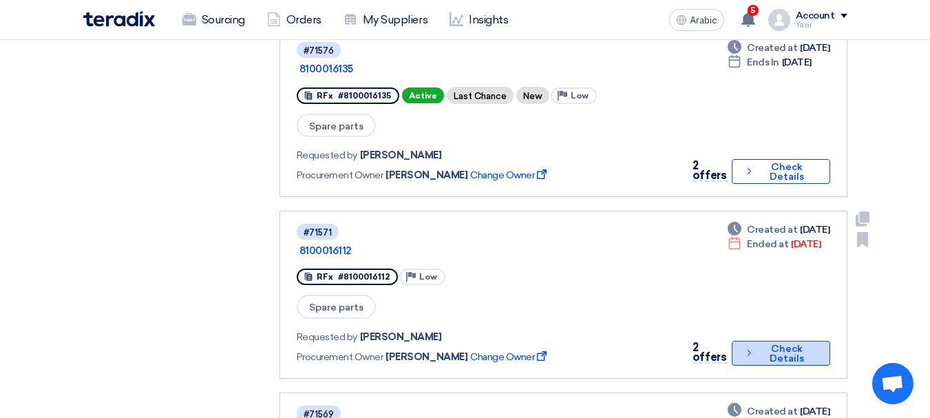
click at [784, 343] on font "Check Details" at bounding box center [786, 353] width 34 height 21
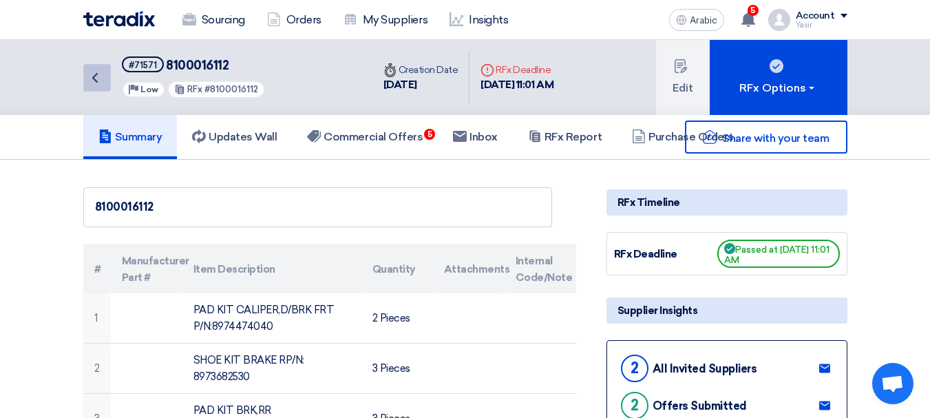
click at [88, 79] on icon "Back" at bounding box center [95, 78] width 17 height 17
